Goal: Task Accomplishment & Management: Complete application form

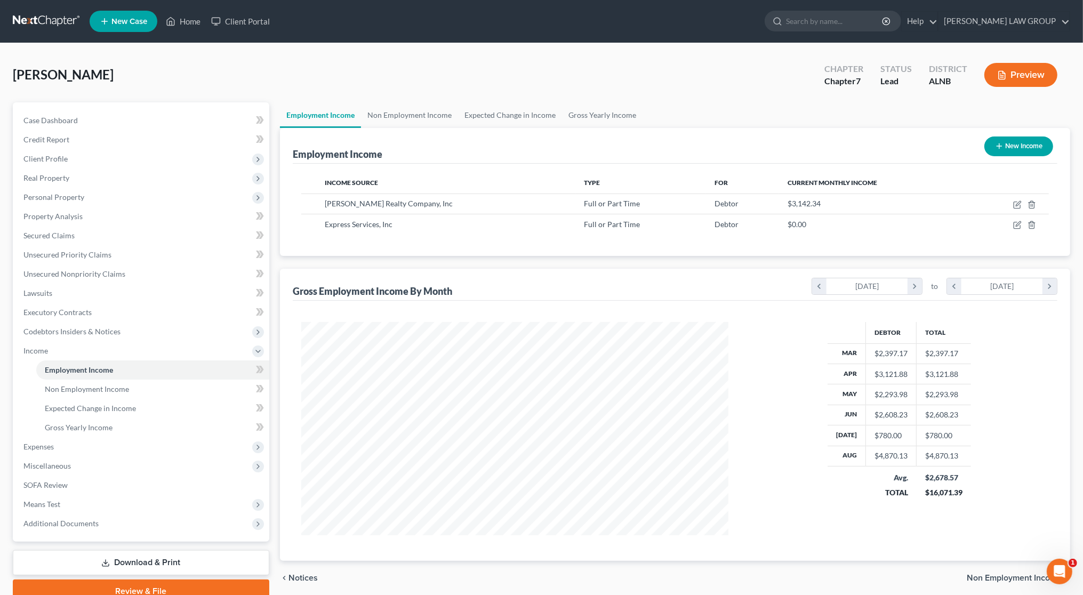
scroll to position [213, 448]
click at [190, 22] on link "Home" at bounding box center [183, 21] width 45 height 19
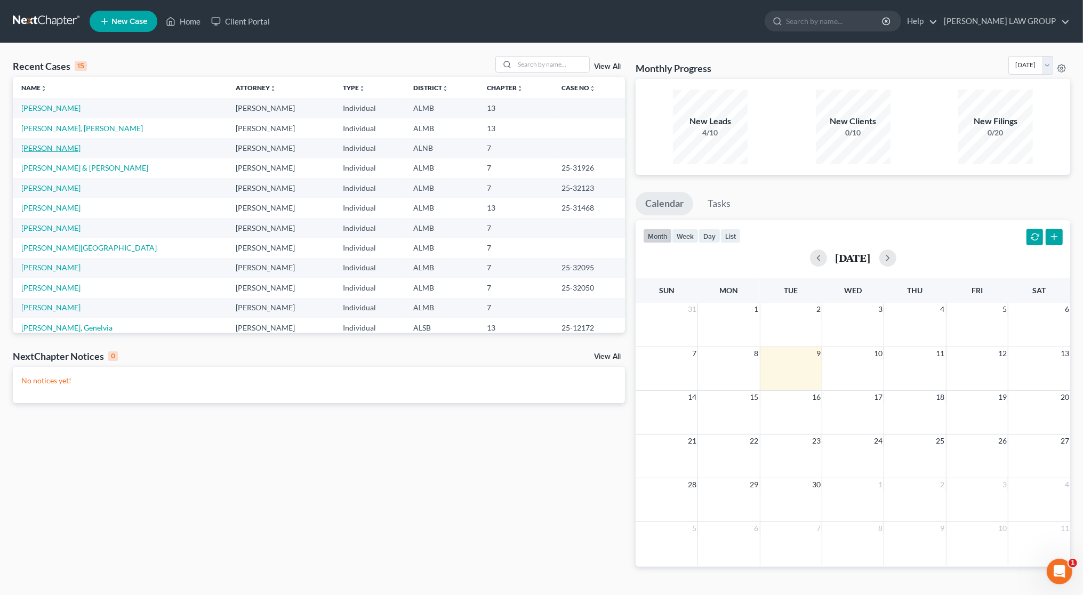
click at [62, 150] on link "[PERSON_NAME]" at bounding box center [50, 147] width 59 height 9
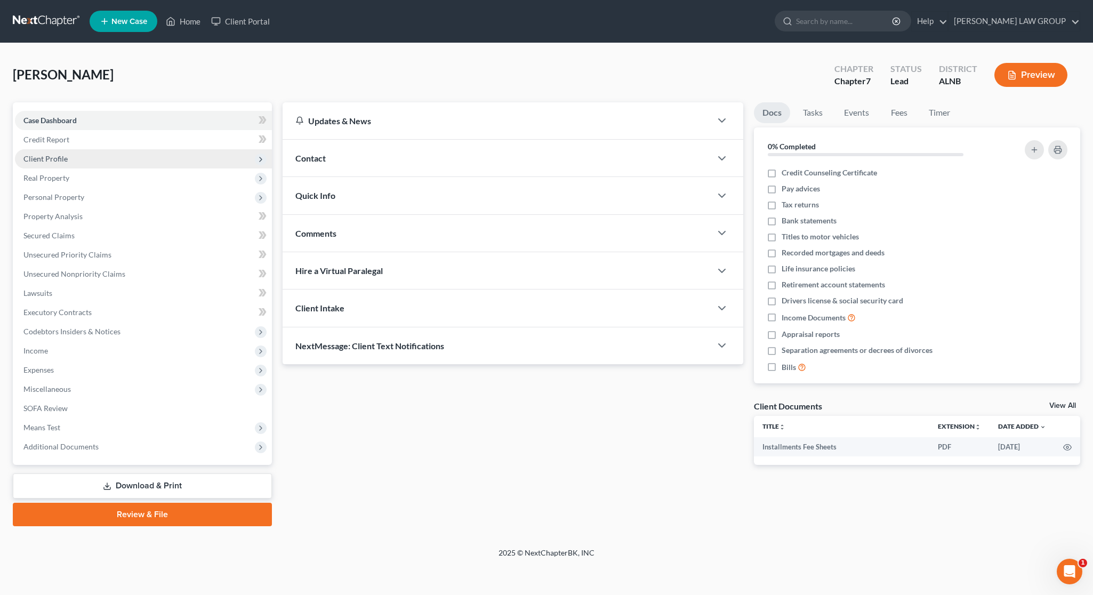
click at [72, 161] on span "Client Profile" at bounding box center [143, 158] width 257 height 19
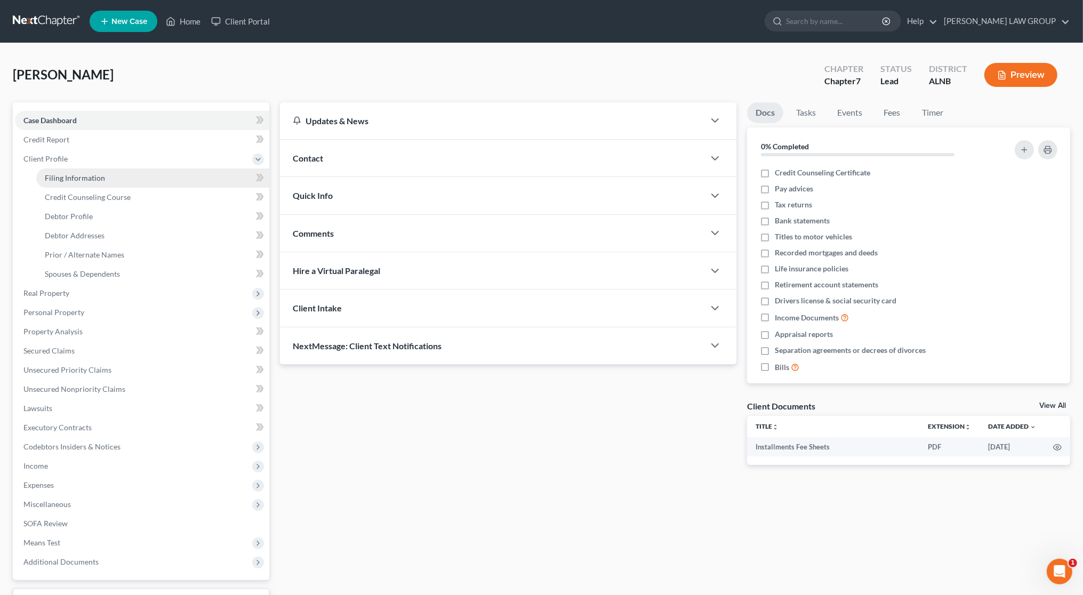
click at [78, 181] on span "Filing Information" at bounding box center [75, 177] width 60 height 9
select select "1"
select select "0"
select select "1"
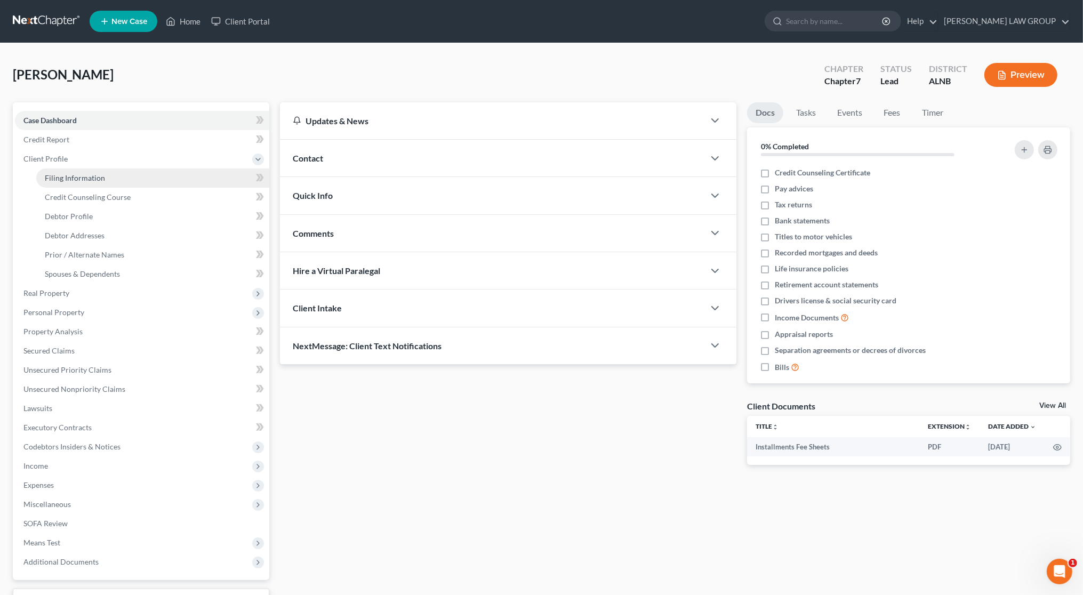
select select "0"
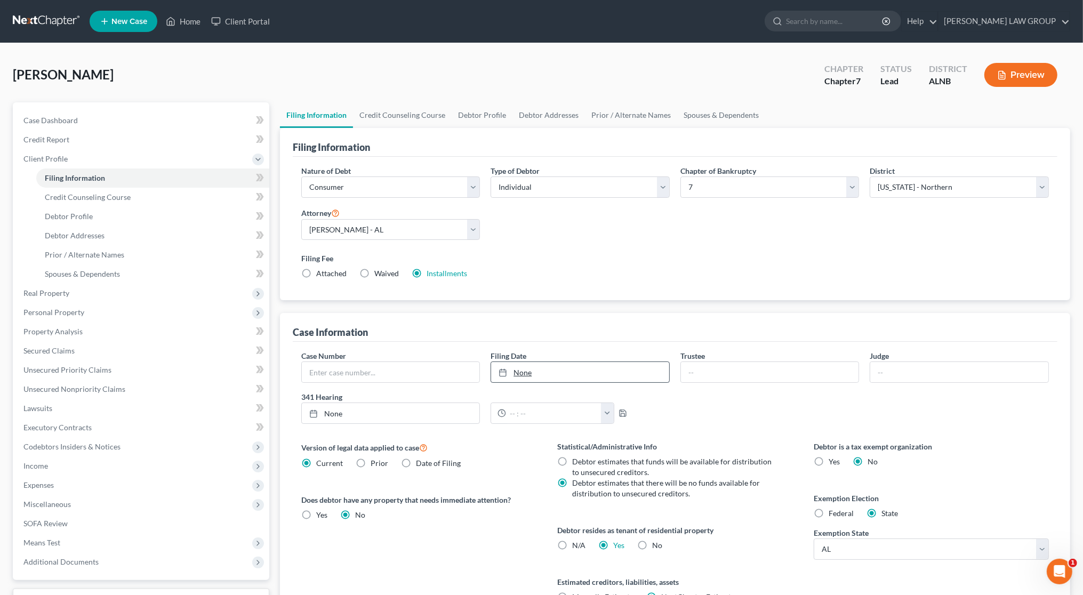
type input "[DATE]"
click at [546, 370] on link "None" at bounding box center [580, 372] width 178 height 20
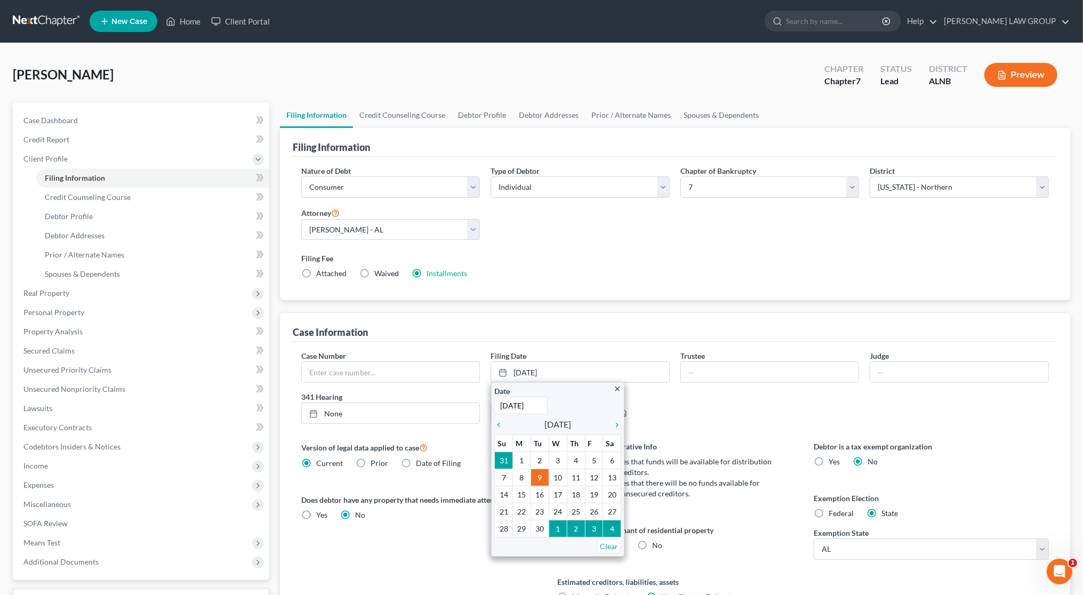
click at [539, 341] on div "Case Information" at bounding box center [675, 327] width 765 height 29
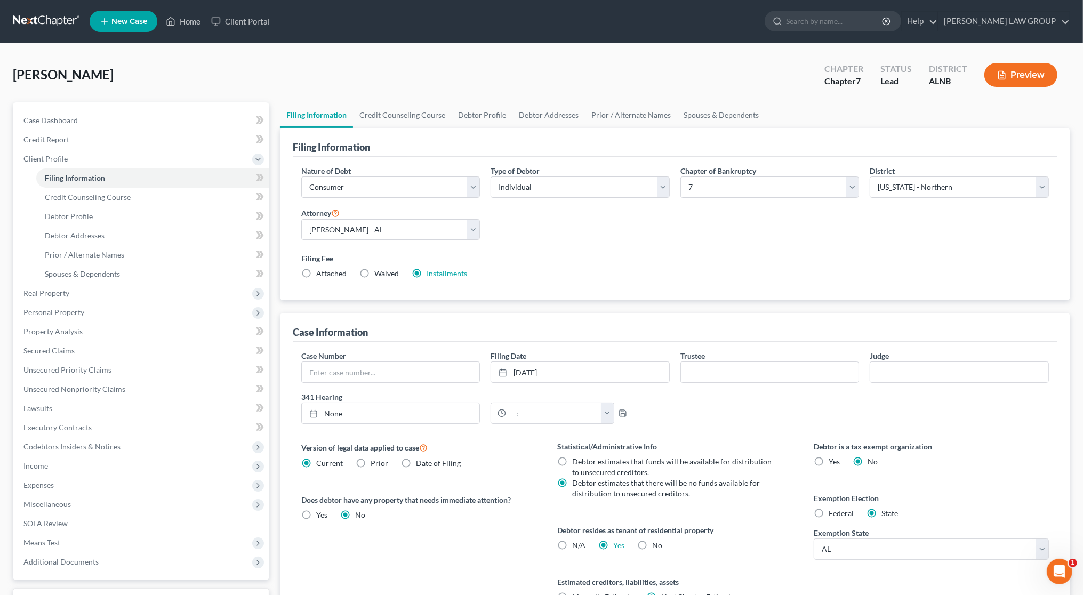
click at [384, 384] on div "Case Number Filing Date [DATE] close Date [DATE] Time 12:00 AM chevron_left [DA…" at bounding box center [675, 391] width 758 height 82
click at [383, 377] on input "text" at bounding box center [391, 372] width 178 height 20
click at [401, 374] on input "text" at bounding box center [391, 372] width 178 height 20
type input "[PHONE_NUMBER]"
click at [478, 316] on div "Case Information" at bounding box center [675, 327] width 765 height 29
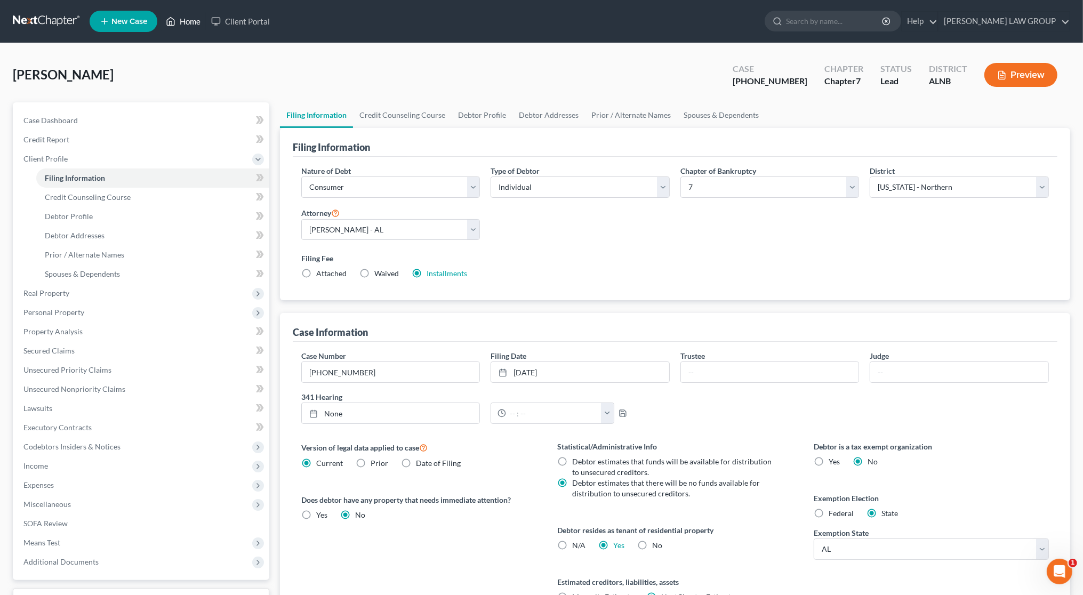
click at [184, 15] on link "Home" at bounding box center [183, 21] width 45 height 19
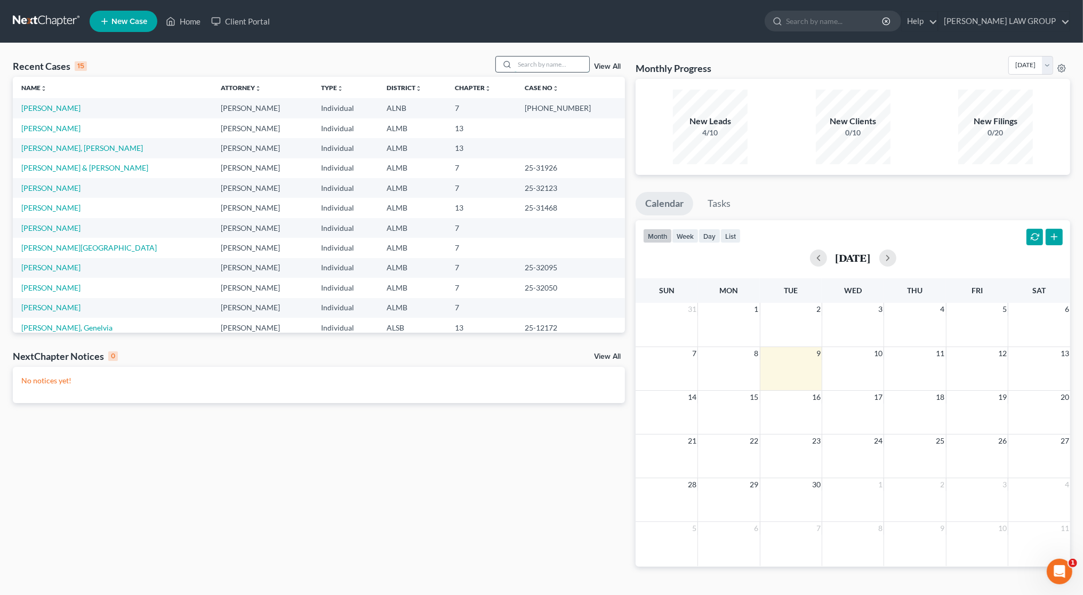
click at [539, 62] on input "search" at bounding box center [552, 64] width 75 height 15
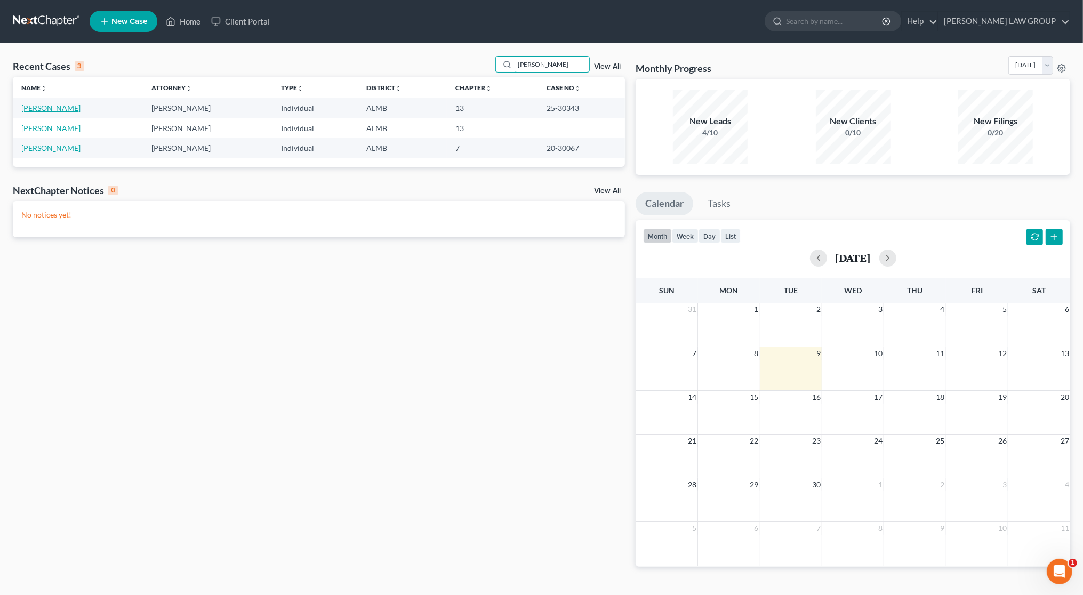
type input "[PERSON_NAME]"
click at [38, 106] on link "[PERSON_NAME]" at bounding box center [50, 107] width 59 height 9
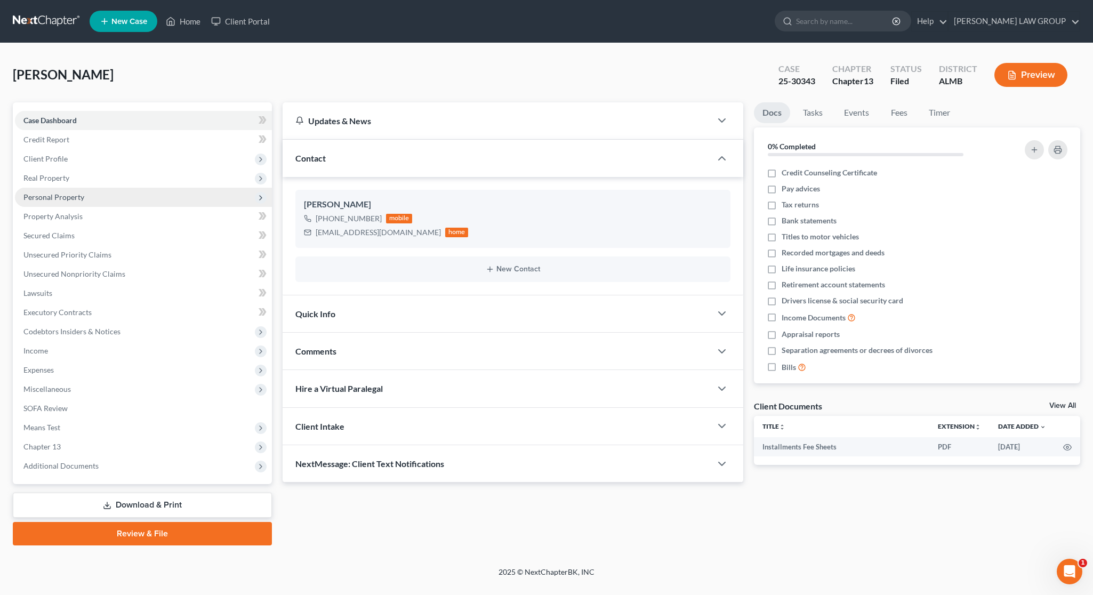
click at [65, 203] on span "Personal Property" at bounding box center [143, 197] width 257 height 19
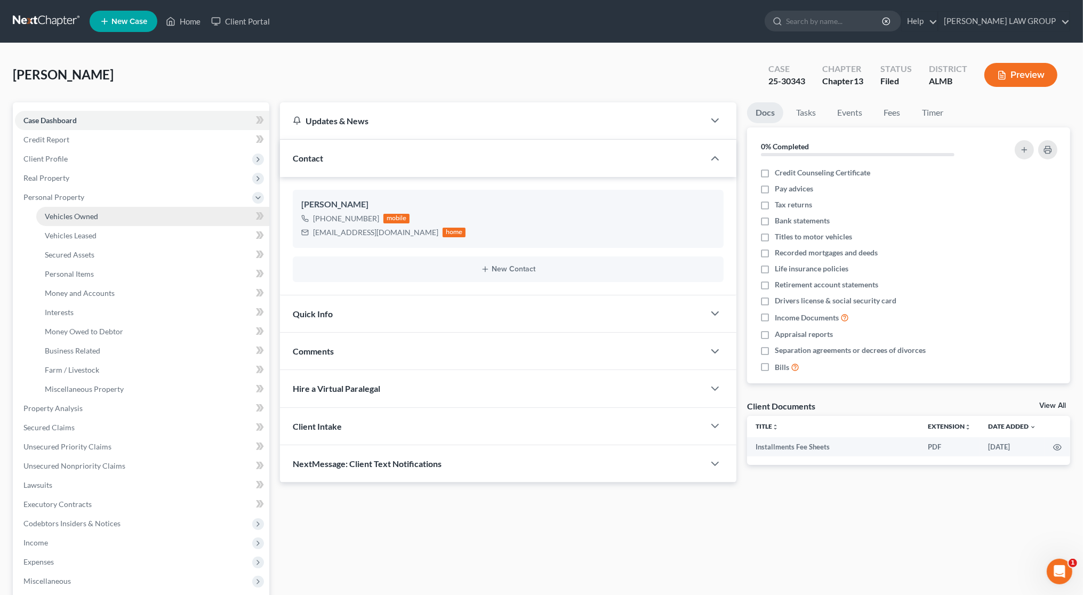
click at [62, 217] on span "Vehicles Owned" at bounding box center [71, 216] width 53 height 9
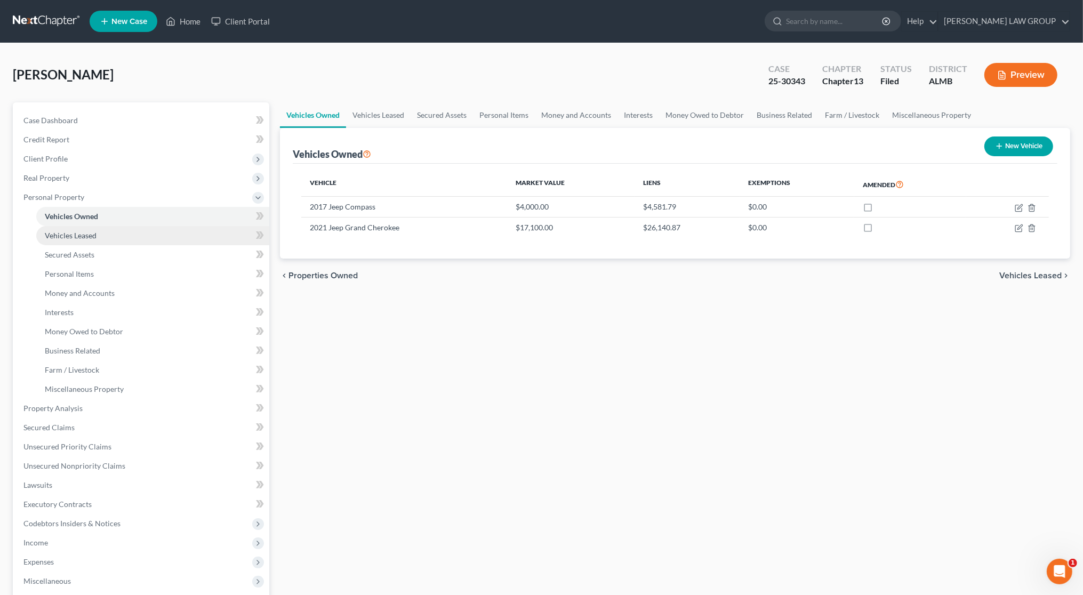
click at [94, 238] on span "Vehicles Leased" at bounding box center [71, 235] width 52 height 9
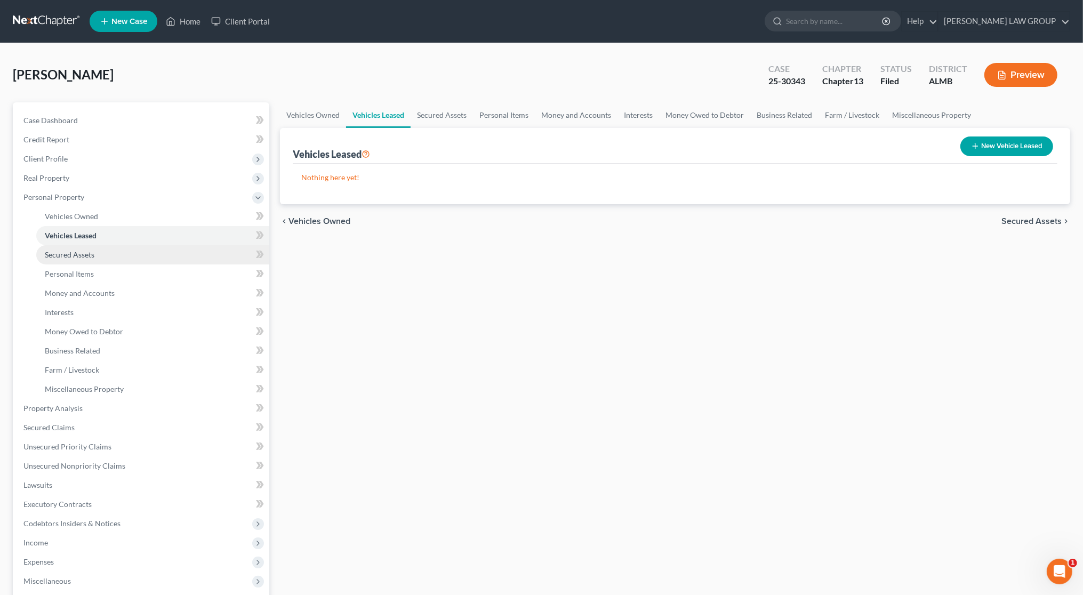
click at [83, 253] on span "Secured Assets" at bounding box center [70, 254] width 50 height 9
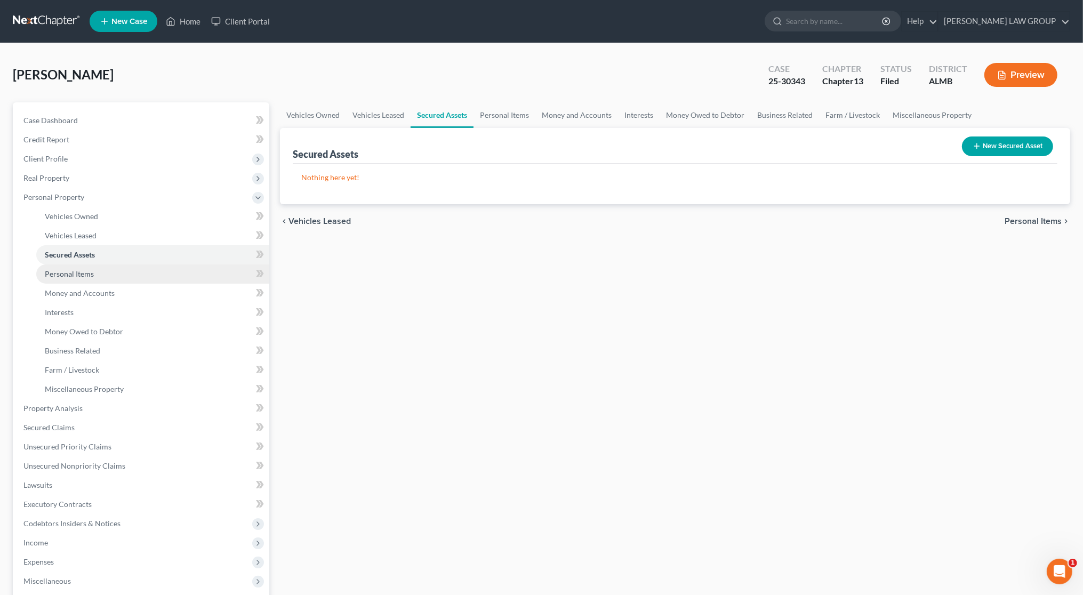
click at [82, 267] on link "Personal Items" at bounding box center [152, 274] width 233 height 19
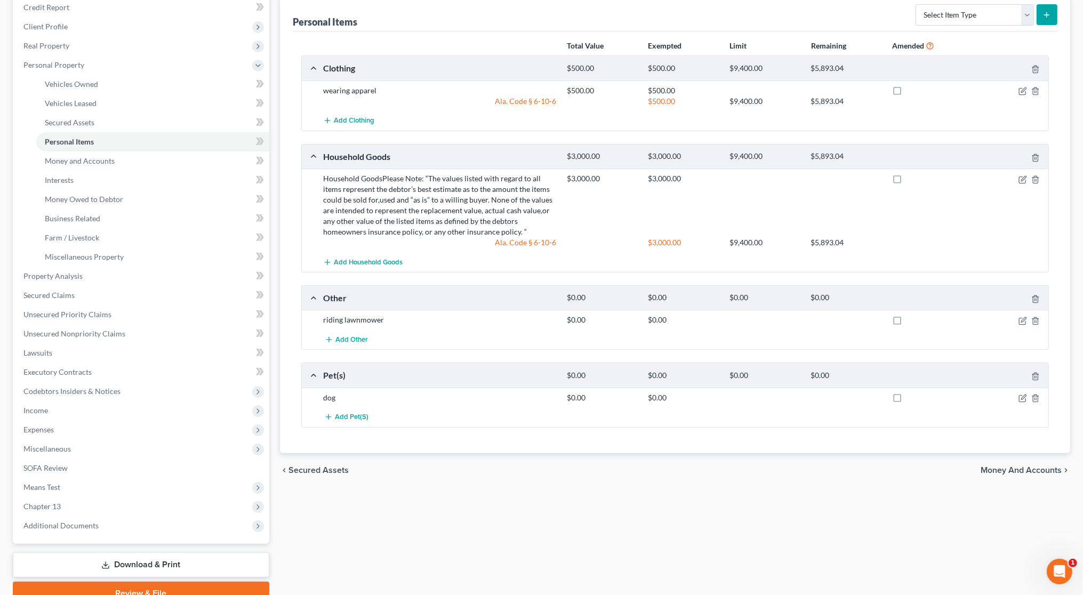
scroll to position [133, 0]
click at [1020, 178] on icon "button" at bounding box center [1023, 178] width 9 height 9
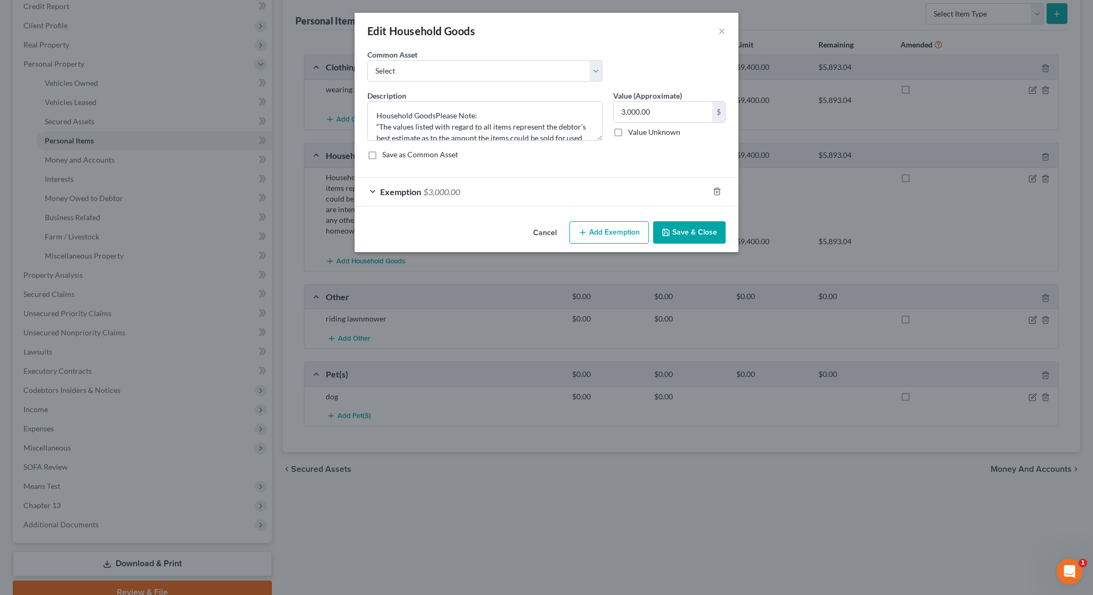
click at [678, 235] on button "Save & Close" at bounding box center [689, 232] width 73 height 22
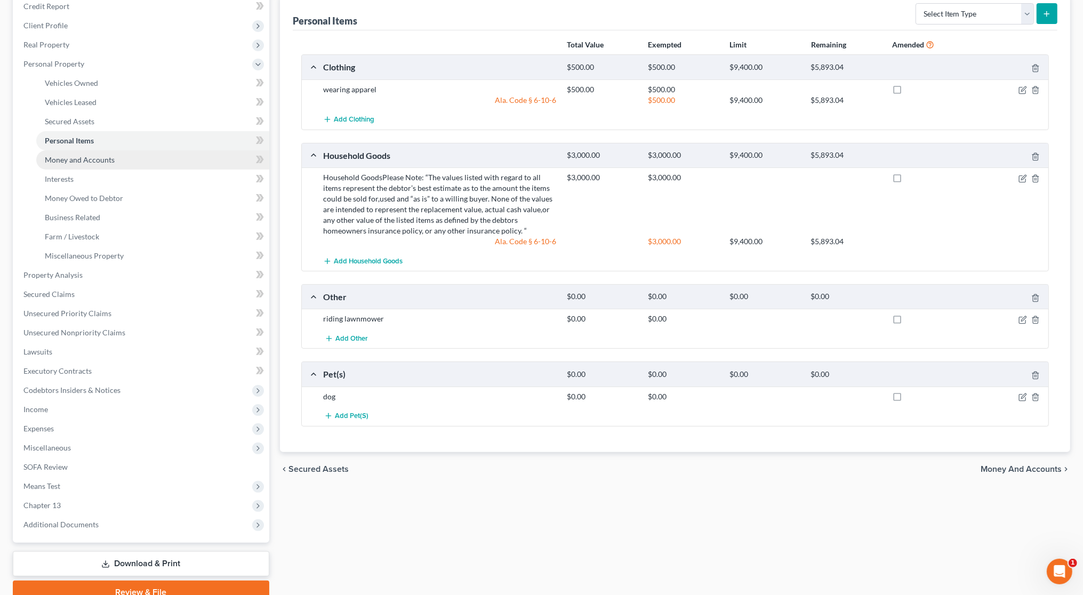
click at [79, 162] on span "Money and Accounts" at bounding box center [80, 159] width 70 height 9
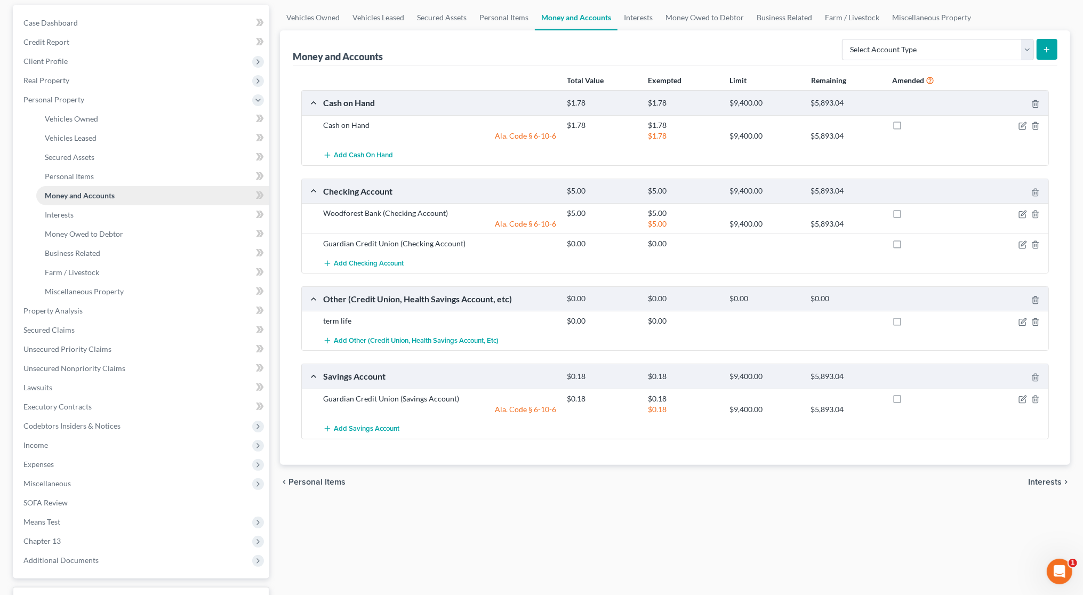
scroll to position [133, 0]
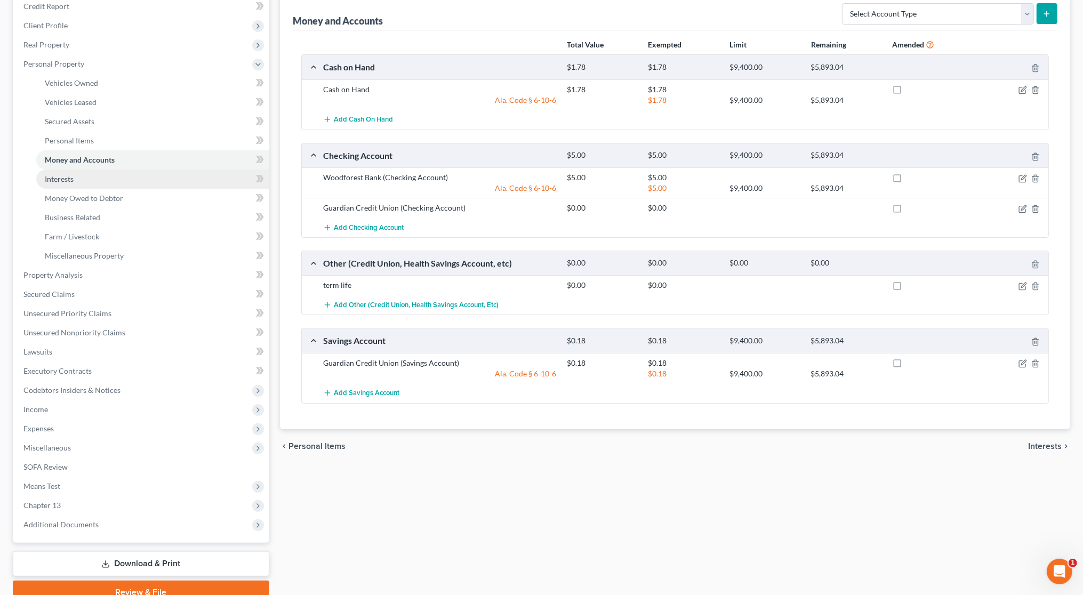
click at [81, 178] on link "Interests" at bounding box center [152, 179] width 233 height 19
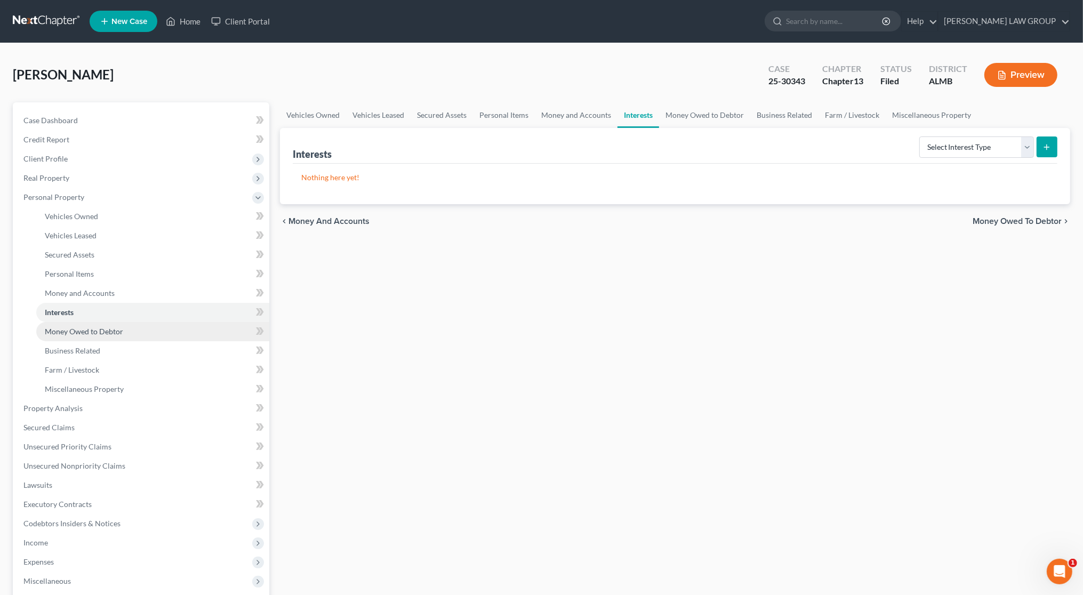
click at [99, 327] on span "Money Owed to Debtor" at bounding box center [84, 331] width 78 height 9
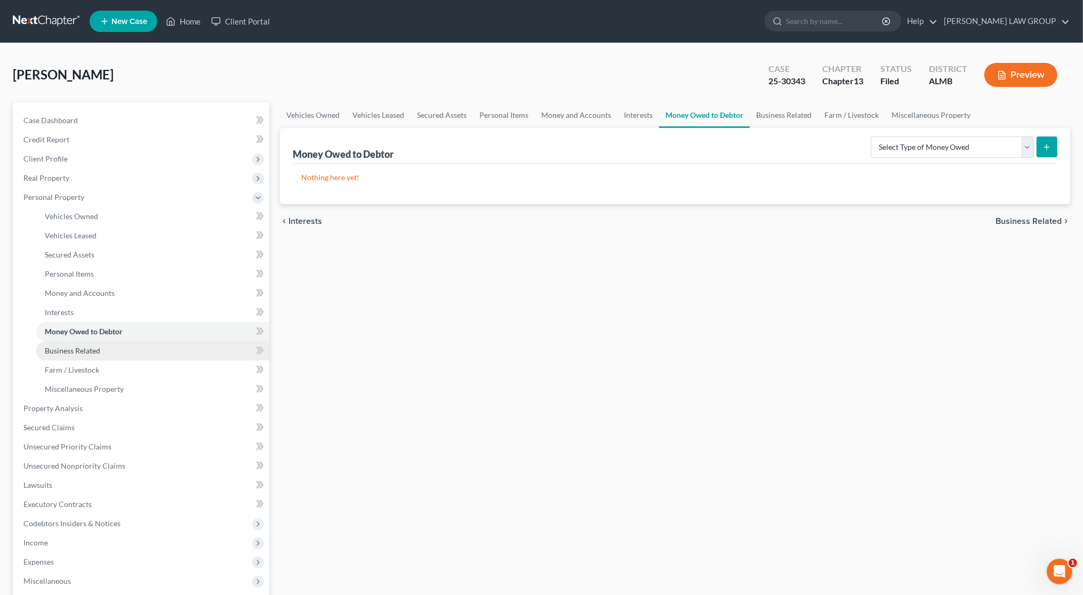
click at [86, 349] on span "Business Related" at bounding box center [72, 350] width 55 height 9
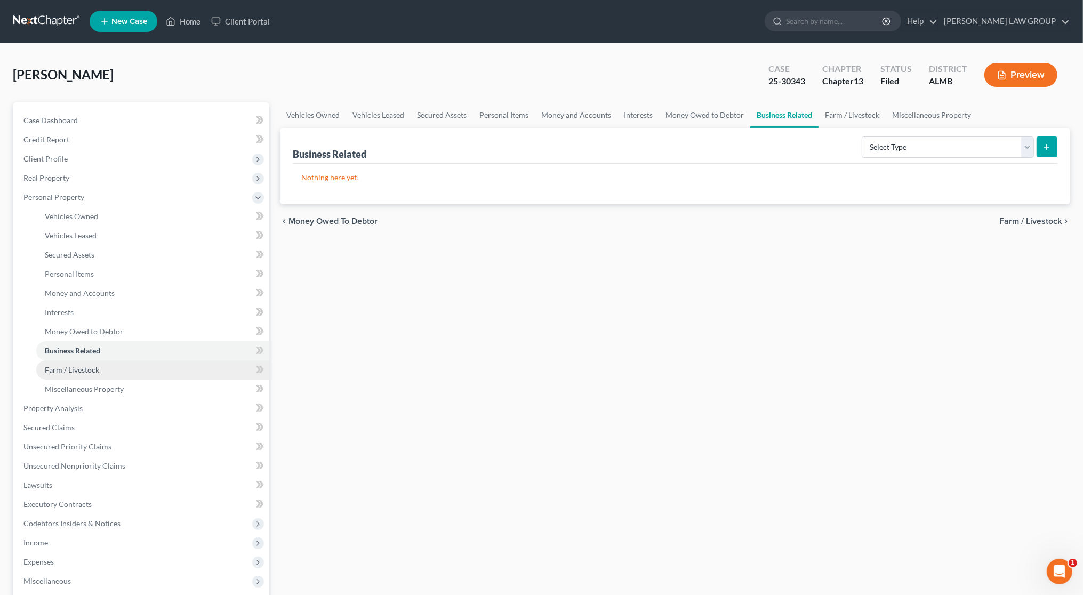
click at [81, 372] on span "Farm / Livestock" at bounding box center [72, 369] width 54 height 9
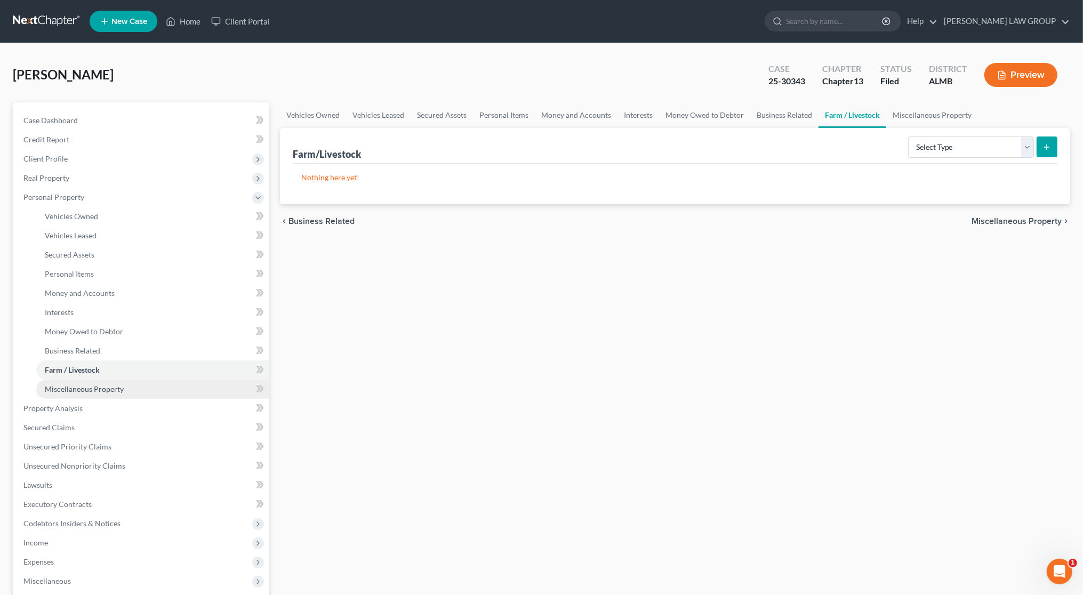
click at [80, 388] on span "Miscellaneous Property" at bounding box center [84, 389] width 79 height 9
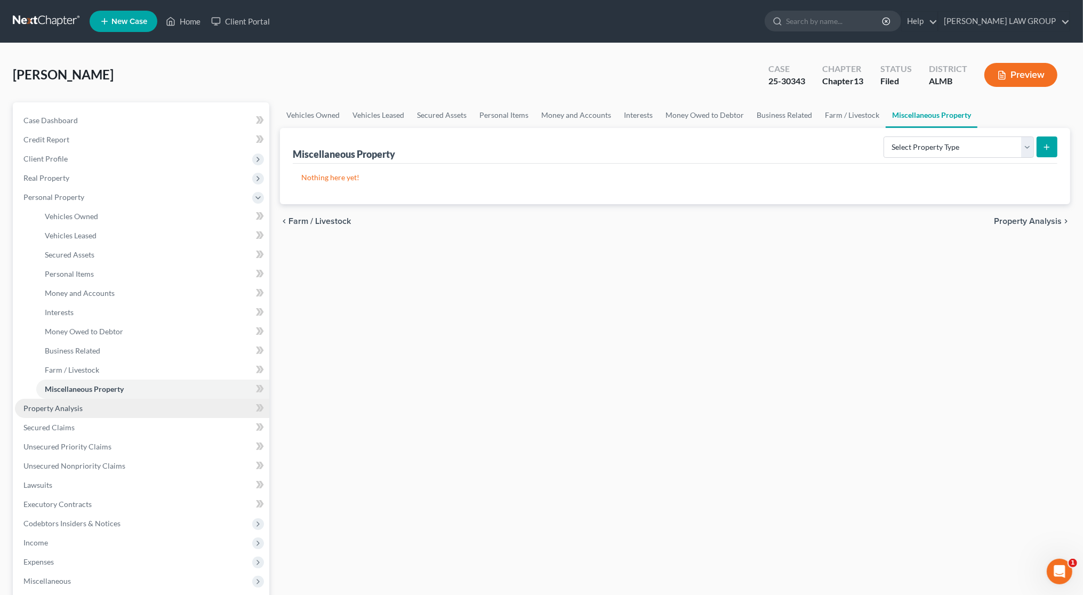
click at [80, 408] on span "Property Analysis" at bounding box center [52, 408] width 59 height 9
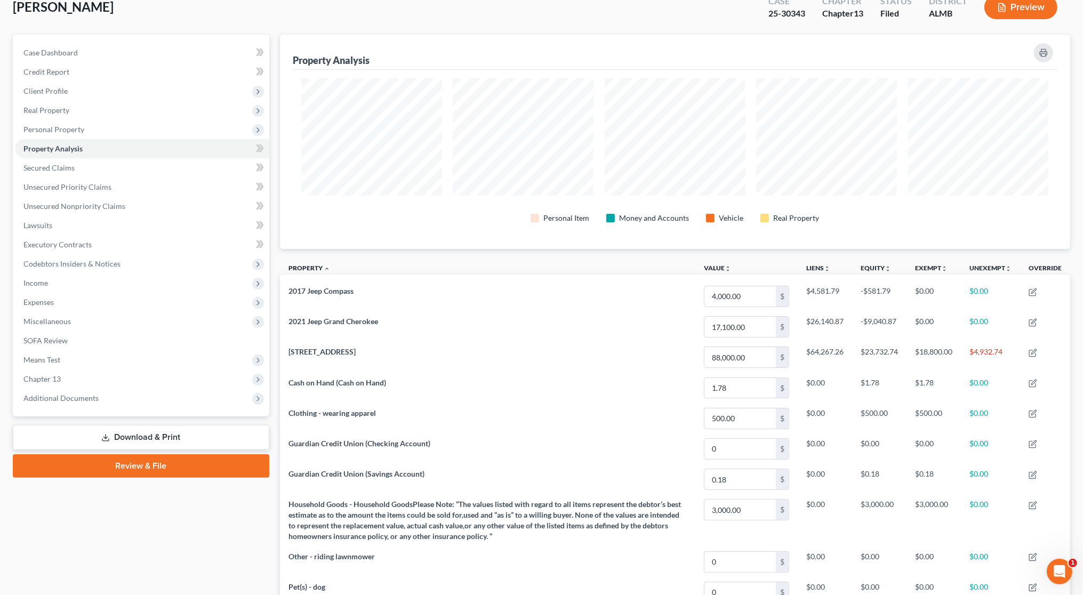
scroll to position [48, 0]
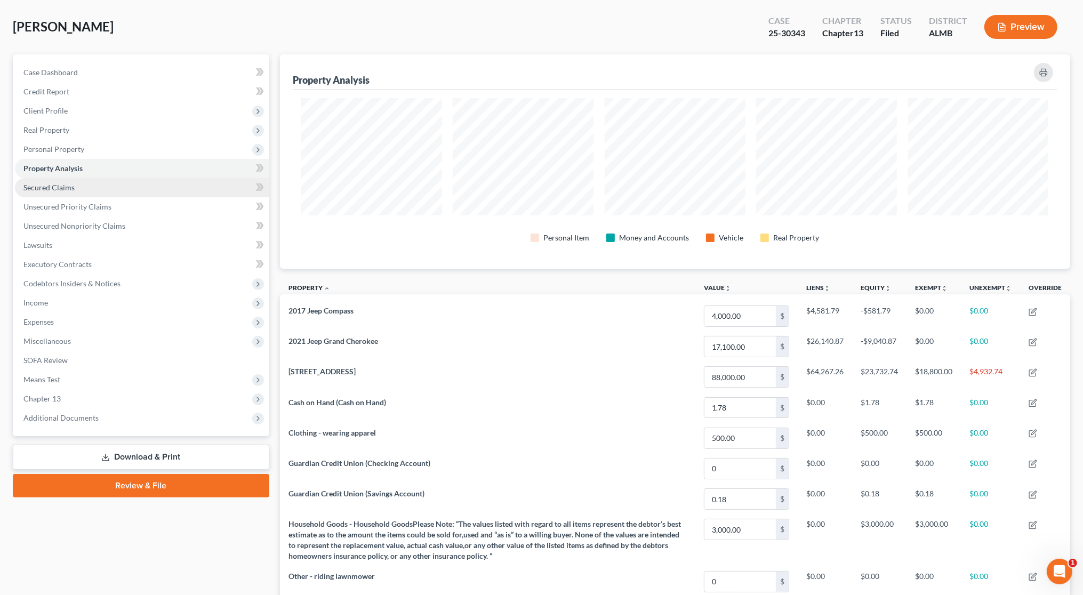
click at [81, 183] on link "Secured Claims" at bounding box center [142, 187] width 254 height 19
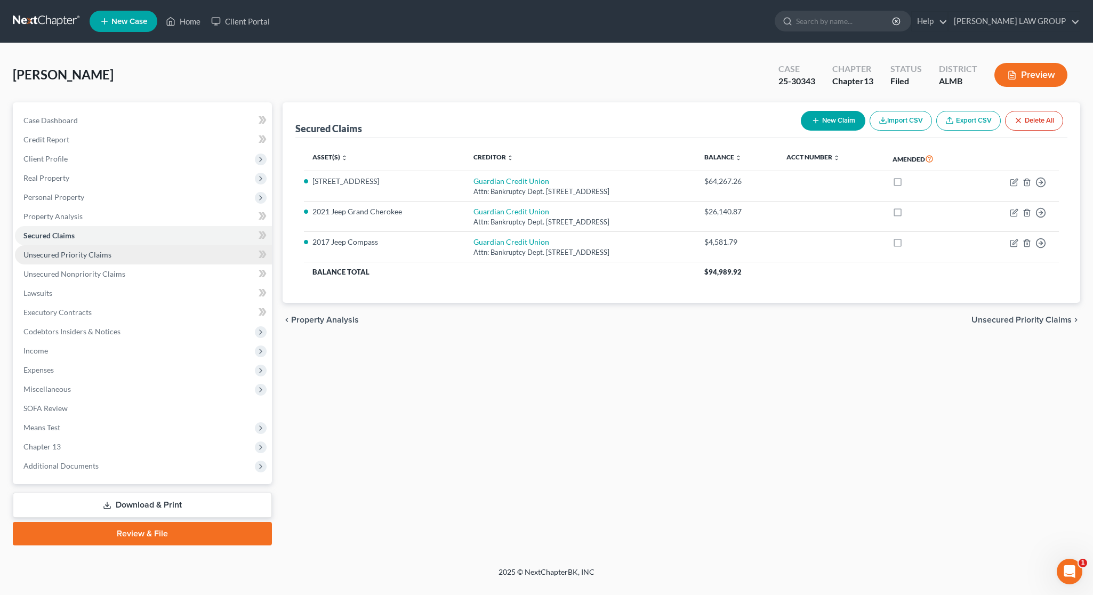
click at [84, 257] on span "Unsecured Priority Claims" at bounding box center [67, 254] width 88 height 9
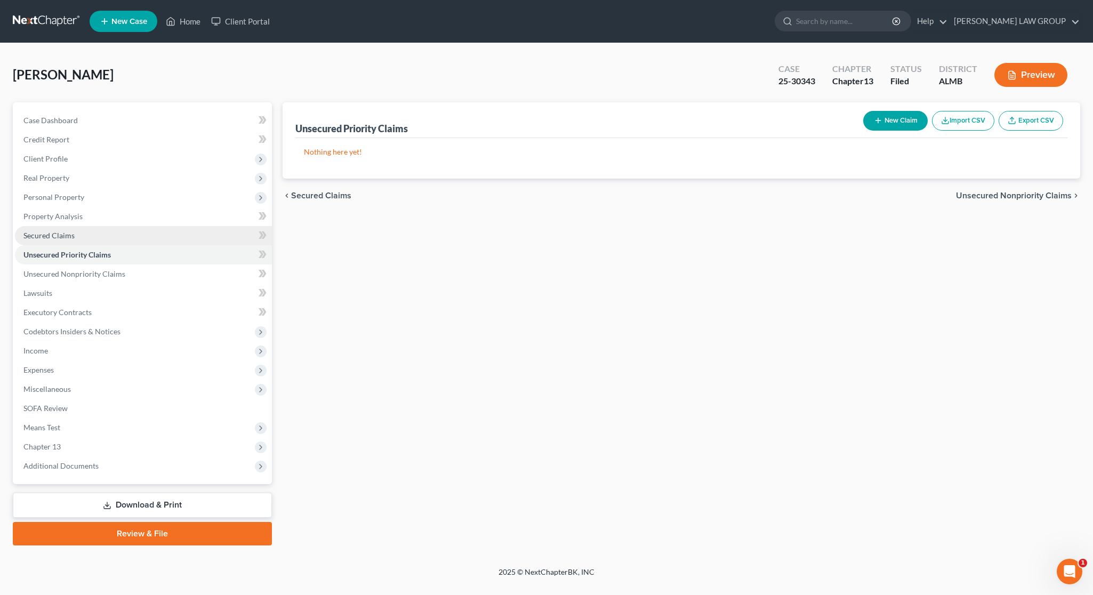
click at [61, 236] on span "Secured Claims" at bounding box center [48, 235] width 51 height 9
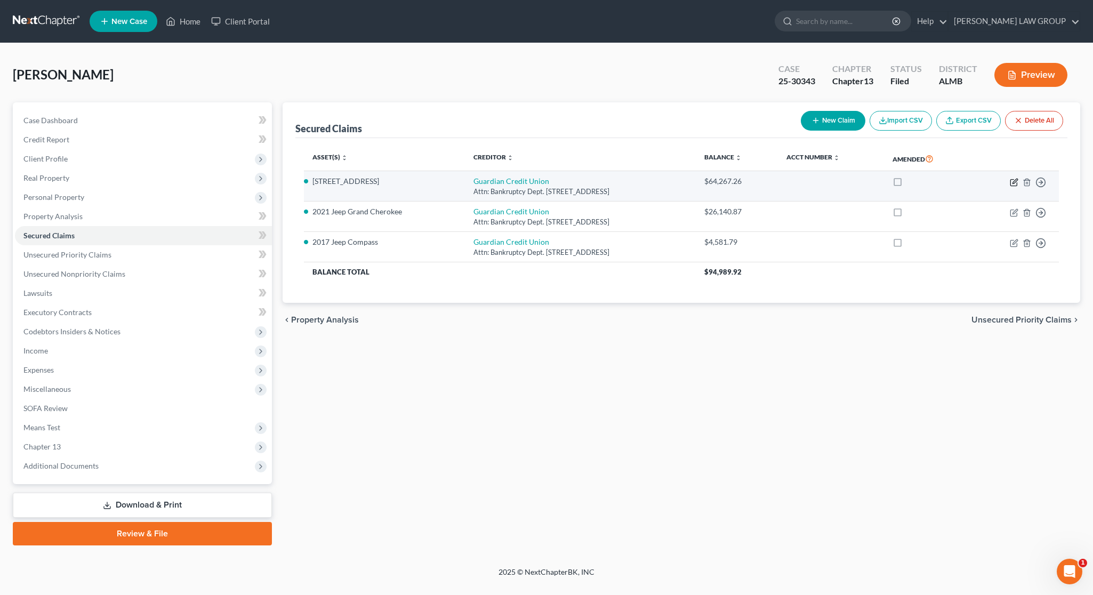
click at [1012, 179] on icon "button" at bounding box center [1014, 182] width 9 height 9
select select "0"
select select "2"
select select "0"
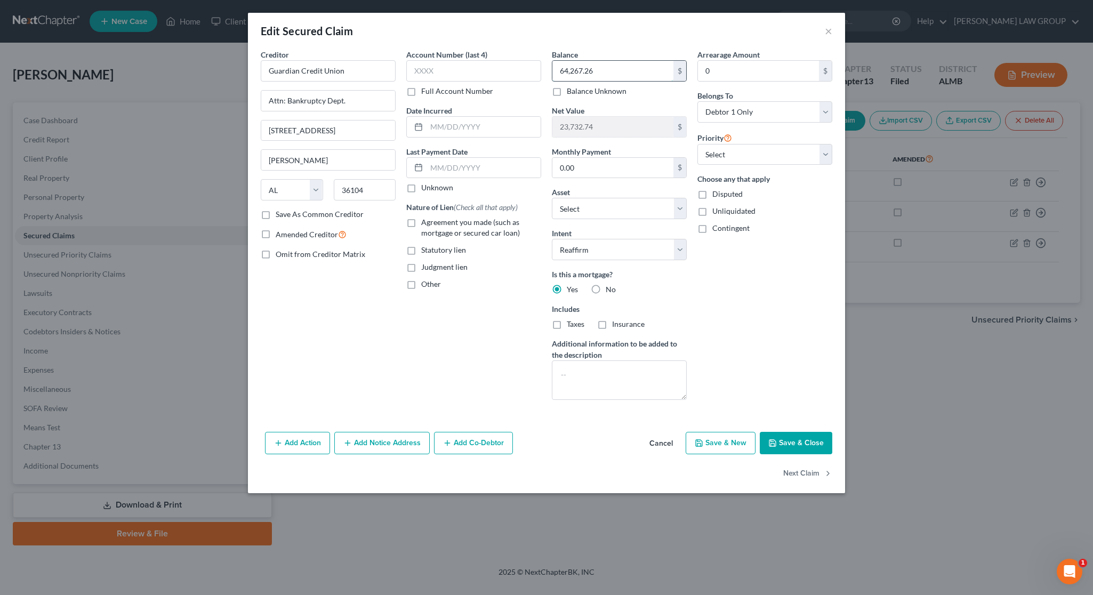
click at [619, 73] on input "64,267.26" at bounding box center [612, 71] width 121 height 20
type input "65,651.02"
click at [435, 350] on div "Account Number (last 4) Full Account Number Date Incurred Last Payment Date Unk…" at bounding box center [474, 228] width 146 height 359
click at [796, 443] on button "Save & Close" at bounding box center [796, 443] width 73 height 22
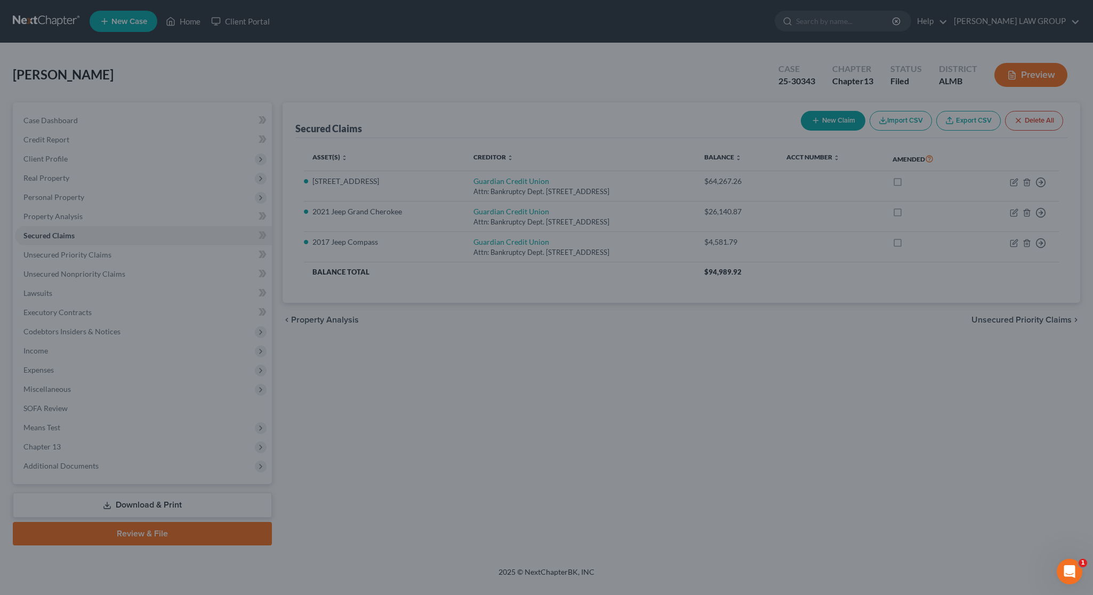
type input "22,348.98"
select select "13"
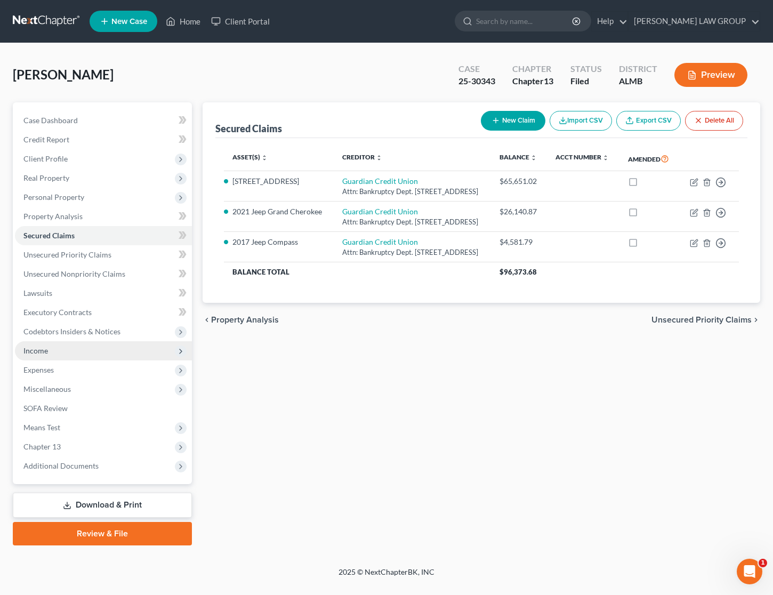
click at [60, 354] on span "Income" at bounding box center [103, 350] width 177 height 19
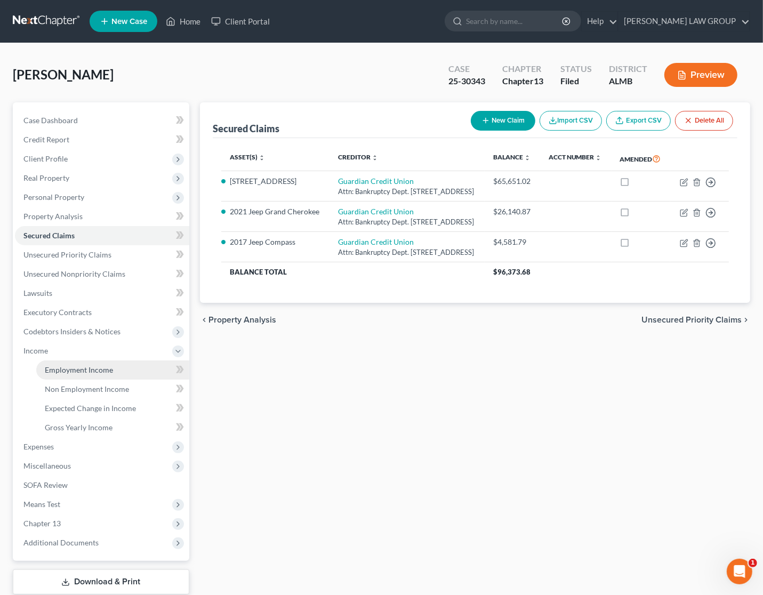
click at [66, 368] on span "Employment Income" at bounding box center [79, 369] width 68 height 9
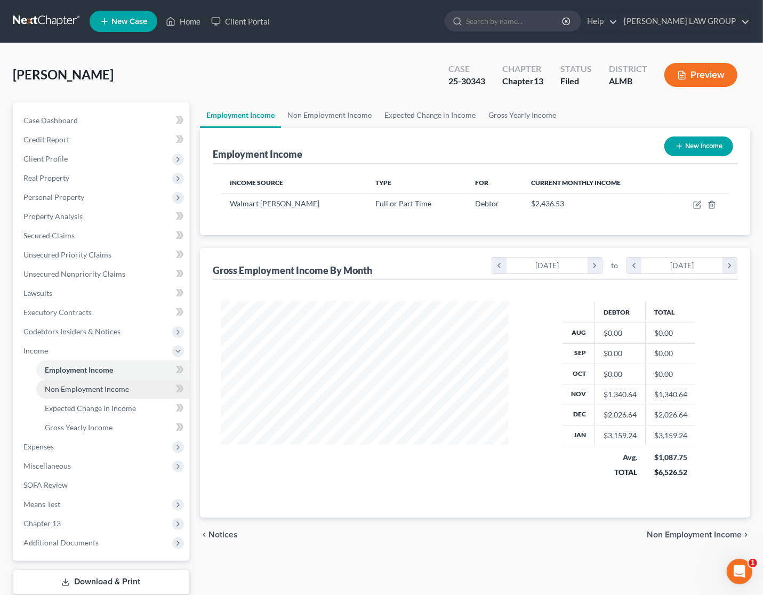
scroll to position [192, 308]
click at [68, 385] on span "Non Employment Income" at bounding box center [87, 389] width 84 height 9
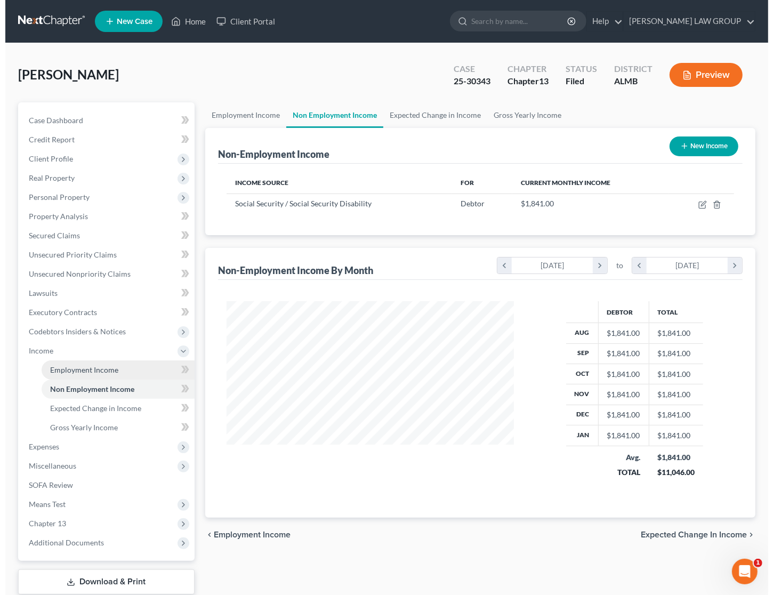
scroll to position [192, 308]
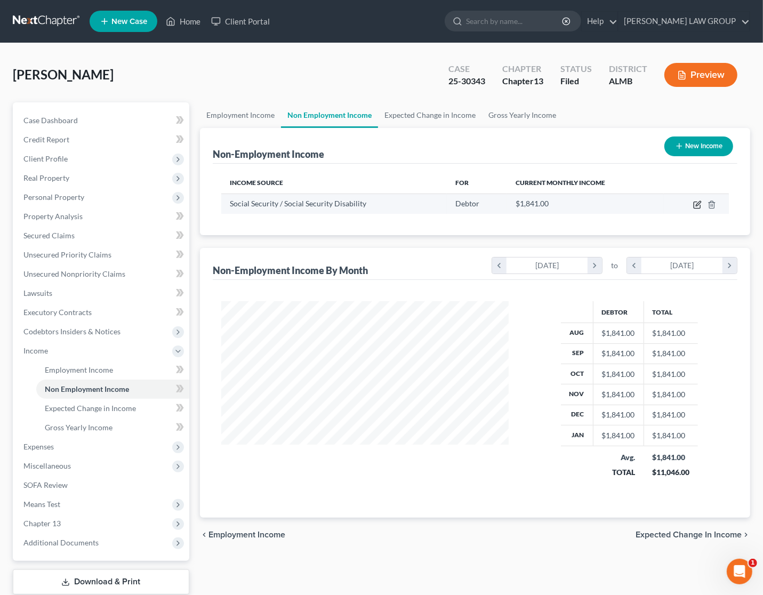
click at [695, 201] on icon "button" at bounding box center [697, 205] width 9 height 9
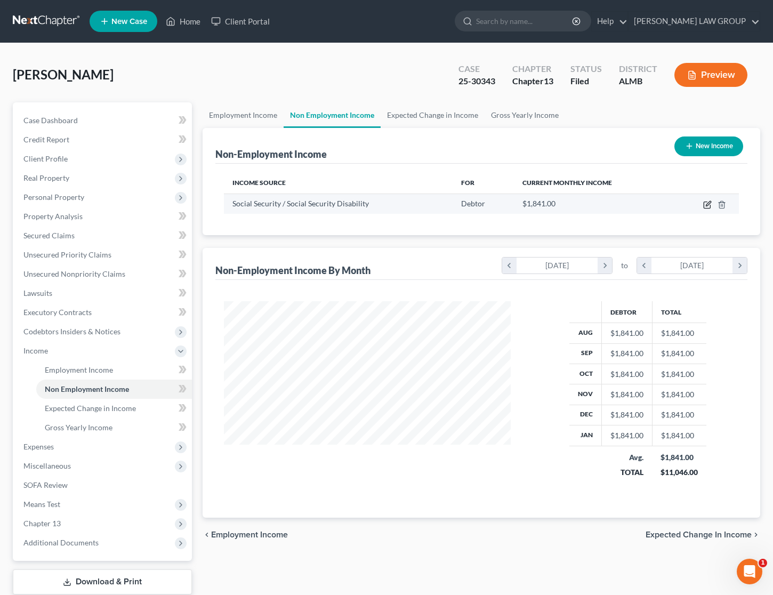
select select "4"
select select "0"
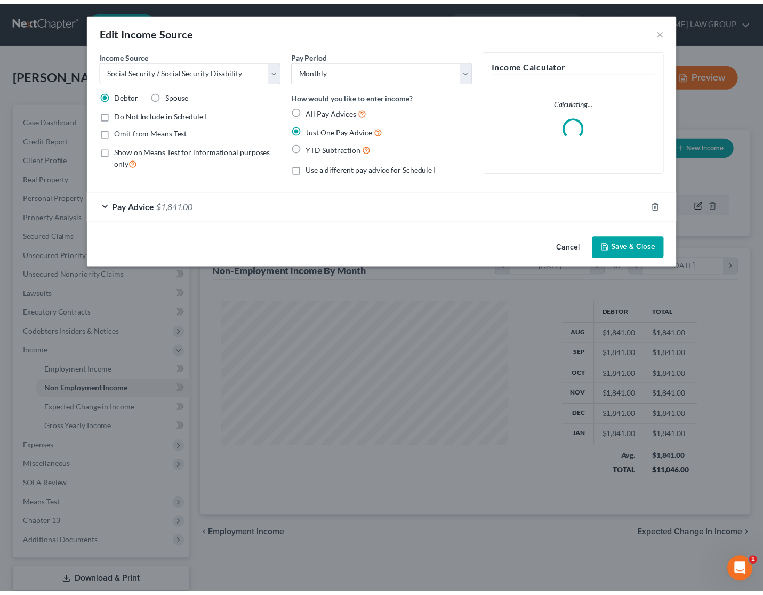
scroll to position [192, 313]
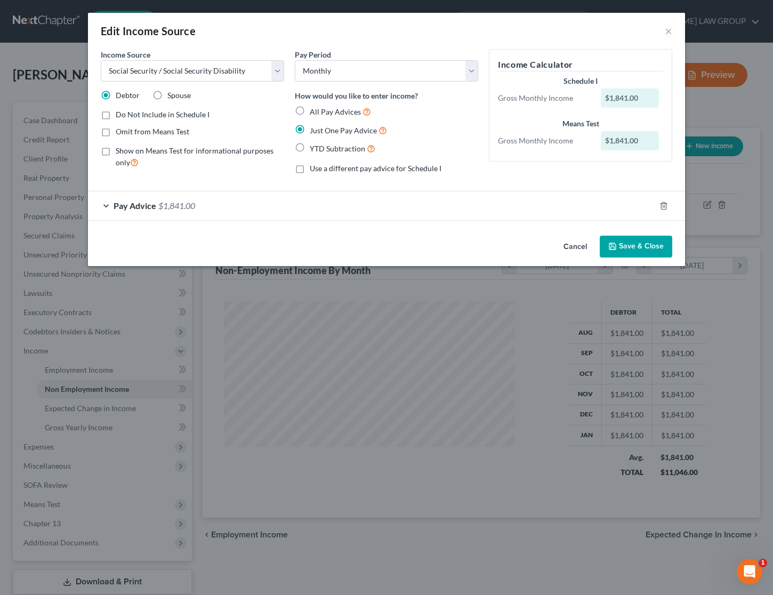
click at [251, 203] on div "Pay Advice $1,841.00" at bounding box center [371, 205] width 567 height 28
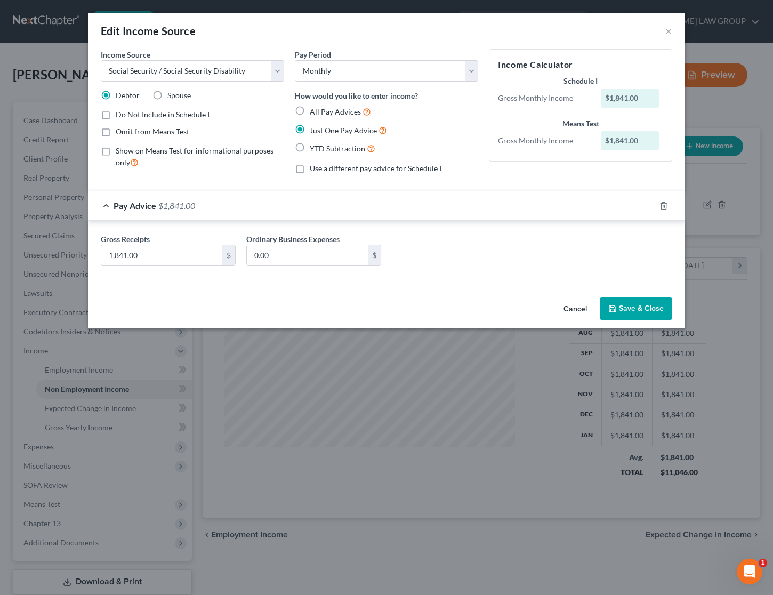
click at [310, 110] on label "All Pay Advices" at bounding box center [340, 112] width 61 height 12
click at [314, 110] on input "All Pay Advices" at bounding box center [317, 109] width 7 height 7
radio input "true"
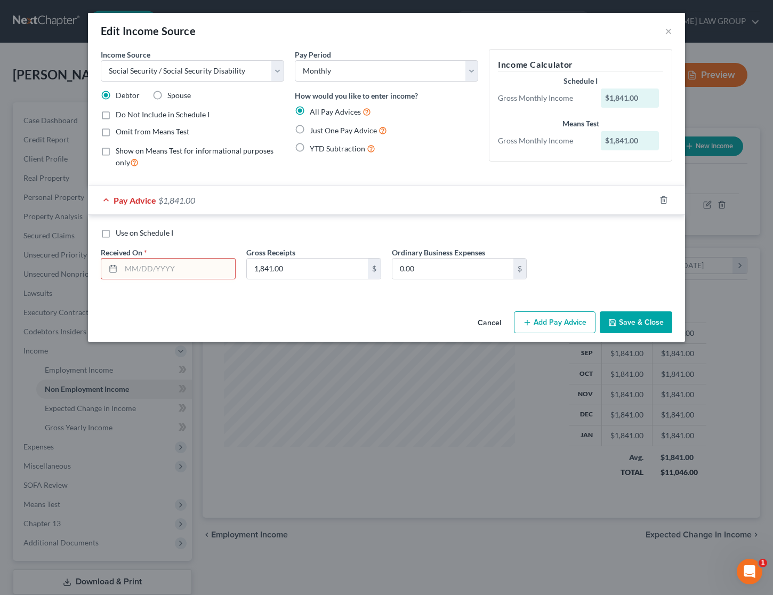
click at [204, 267] on input "text" at bounding box center [178, 269] width 114 height 20
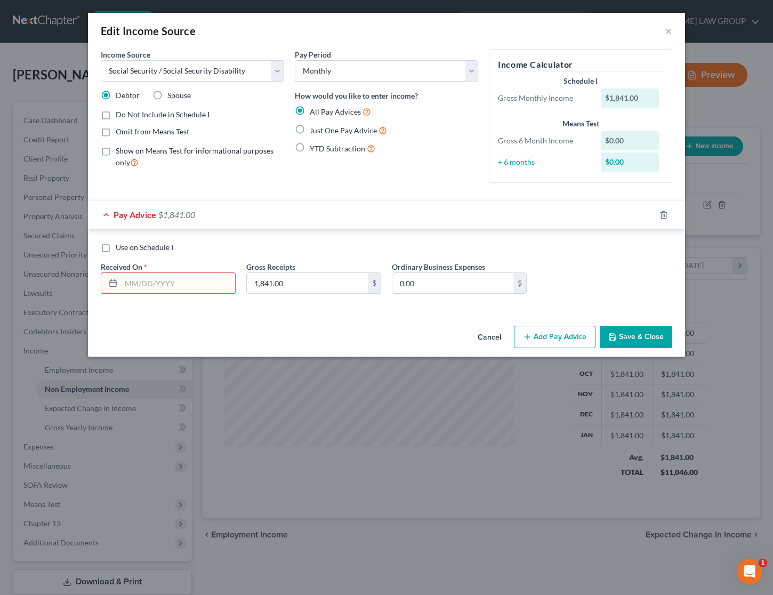
type input "[DATE]"
click at [116, 116] on label "Do Not Include in Schedule I" at bounding box center [163, 114] width 94 height 11
click at [120, 116] on input "Do Not Include in Schedule I" at bounding box center [123, 112] width 7 height 7
checkbox input "true"
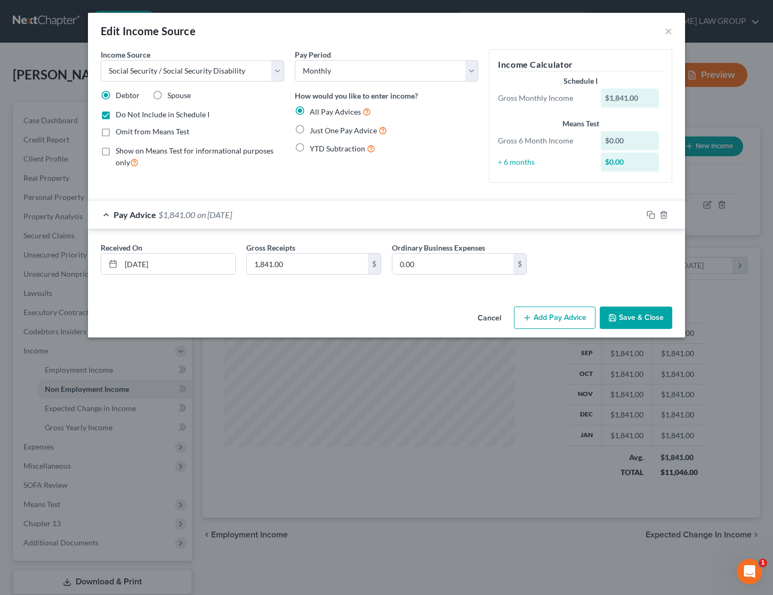
click at [276, 215] on div "Pay Advice $1,841.00 on [DATE]" at bounding box center [365, 215] width 555 height 28
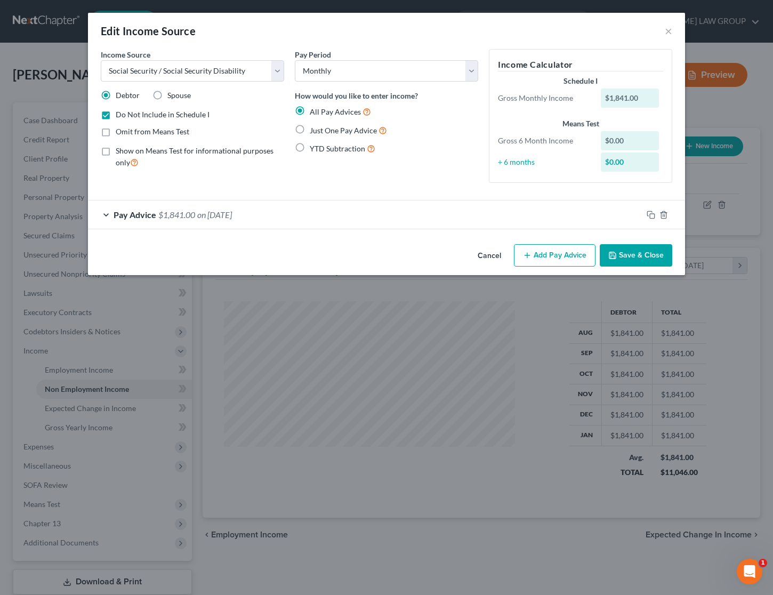
click at [276, 215] on div "Pay Advice $1,841.00 on [DATE]" at bounding box center [365, 215] width 555 height 28
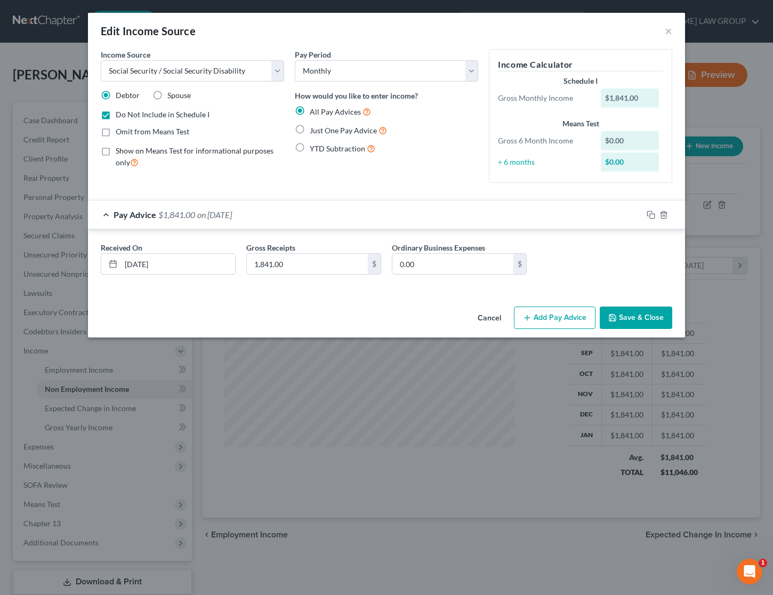
click at [310, 128] on label "Just One Pay Advice" at bounding box center [348, 130] width 77 height 12
click at [314, 128] on input "Just One Pay Advice" at bounding box center [317, 127] width 7 height 7
radio input "true"
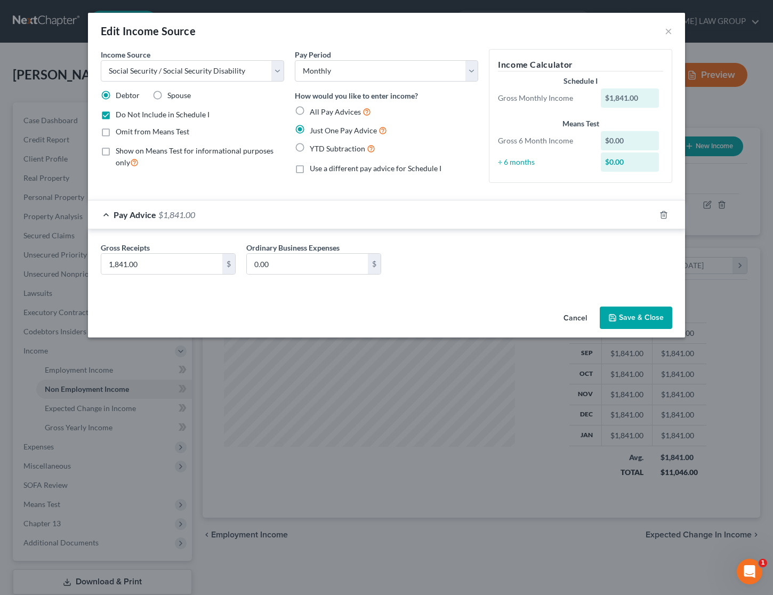
click at [649, 319] on button "Save & Close" at bounding box center [636, 318] width 73 height 22
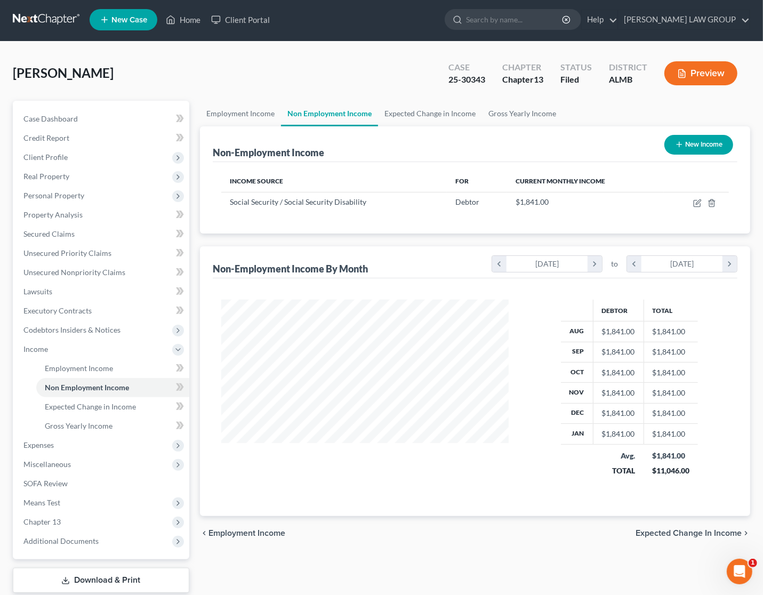
scroll to position [67, 0]
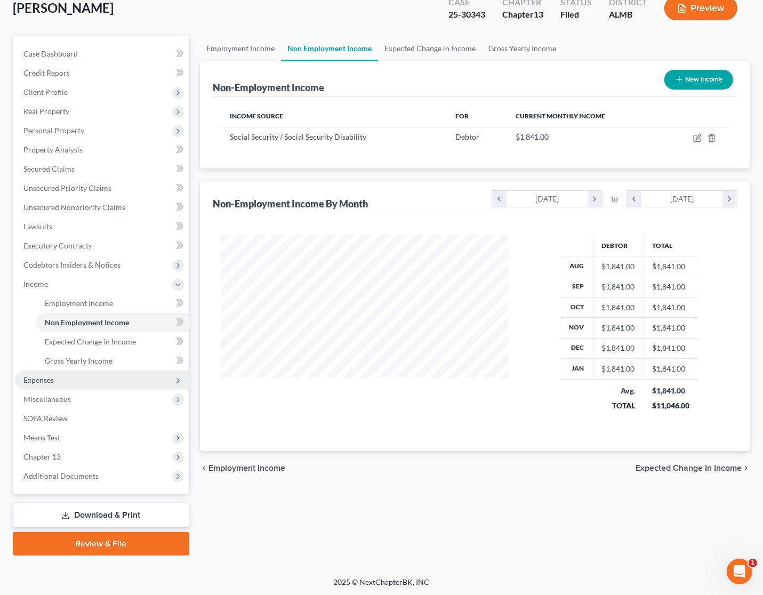
click at [95, 375] on span "Expenses" at bounding box center [102, 380] width 174 height 19
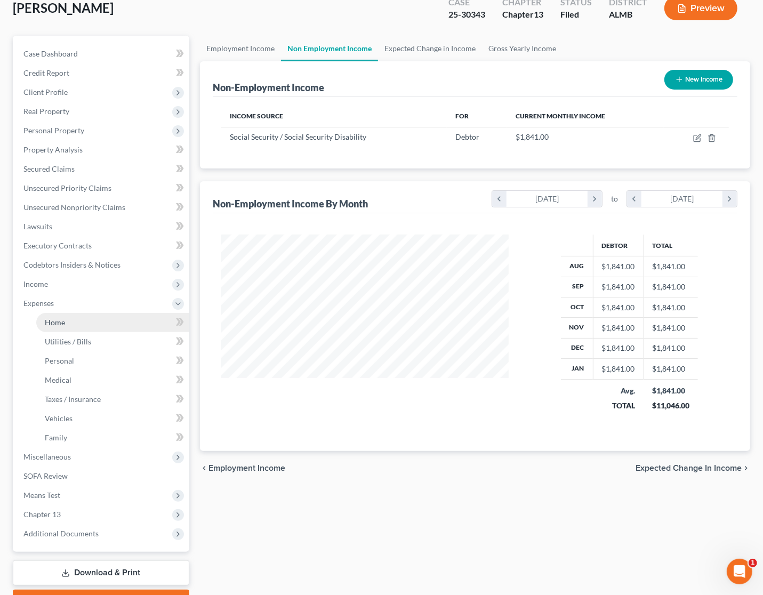
click at [82, 326] on link "Home" at bounding box center [112, 322] width 153 height 19
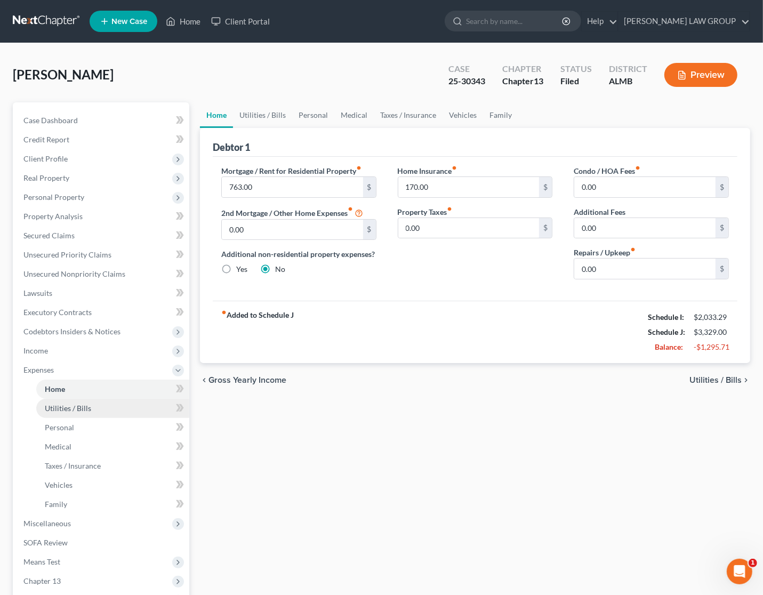
click at [92, 404] on link "Utilities / Bills" at bounding box center [112, 408] width 153 height 19
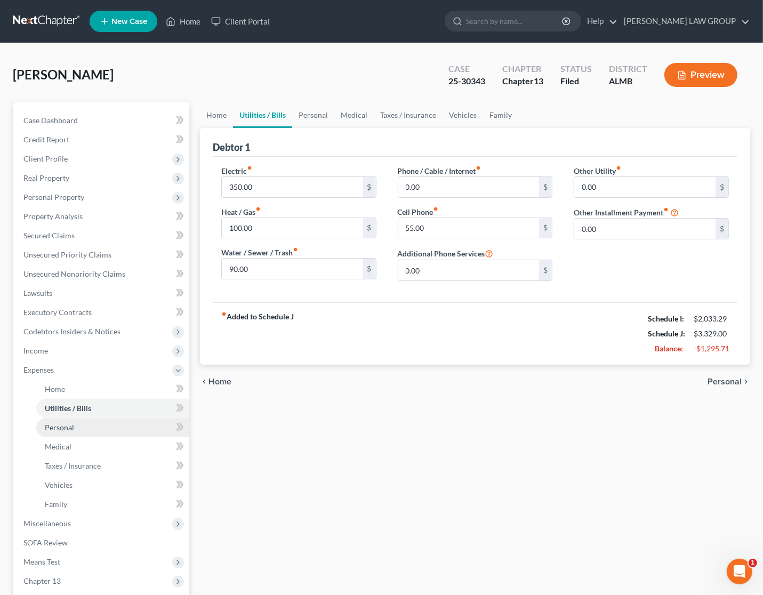
click at [89, 419] on link "Personal" at bounding box center [112, 427] width 153 height 19
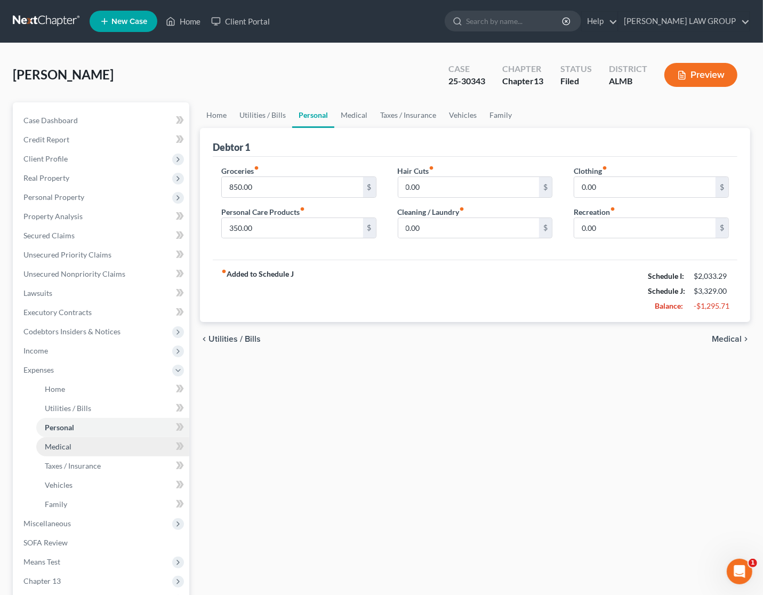
click at [91, 443] on link "Medical" at bounding box center [112, 446] width 153 height 19
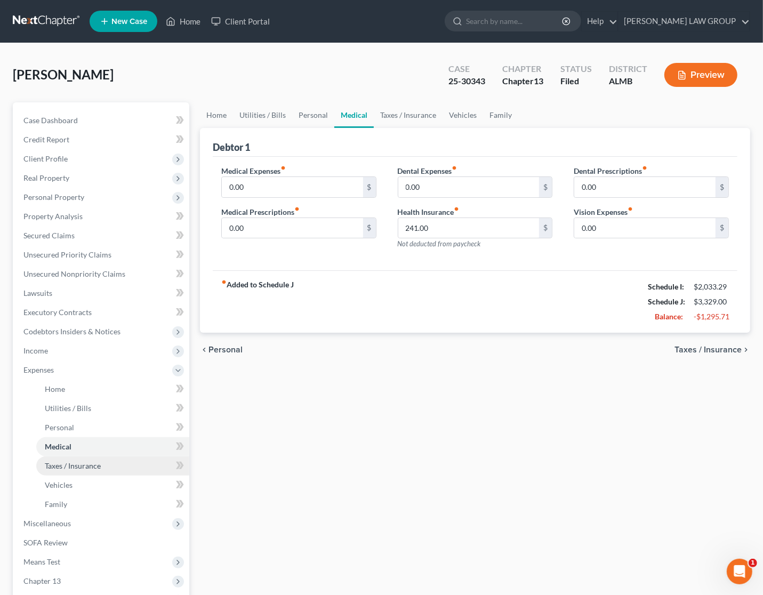
click at [88, 464] on span "Taxes / Insurance" at bounding box center [73, 465] width 56 height 9
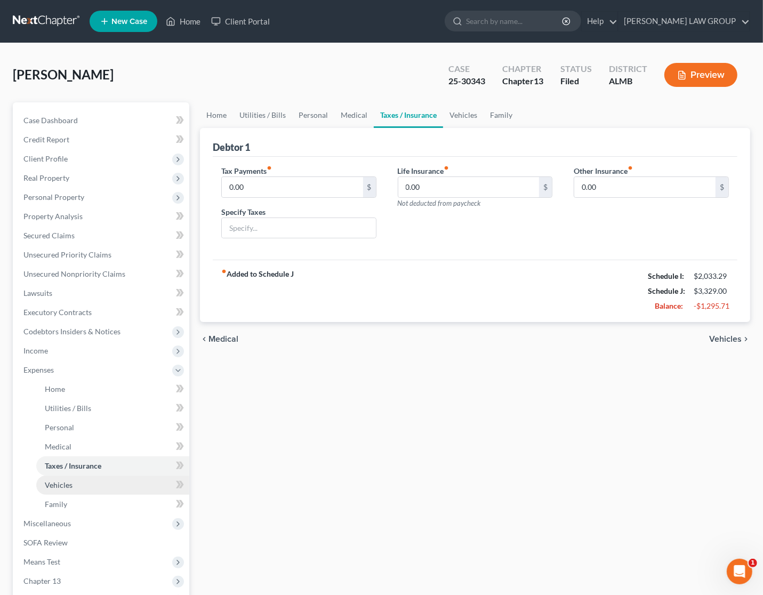
click at [100, 486] on link "Vehicles" at bounding box center [112, 485] width 153 height 19
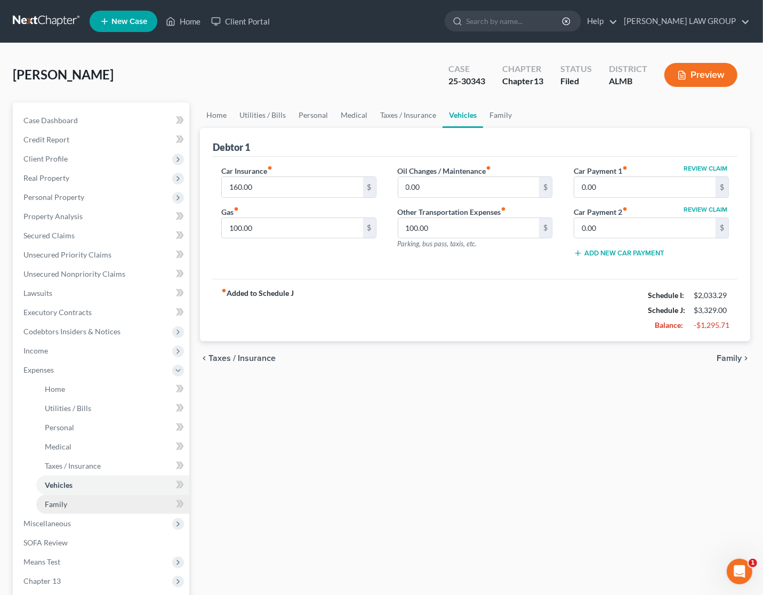
click at [91, 504] on link "Family" at bounding box center [112, 504] width 153 height 19
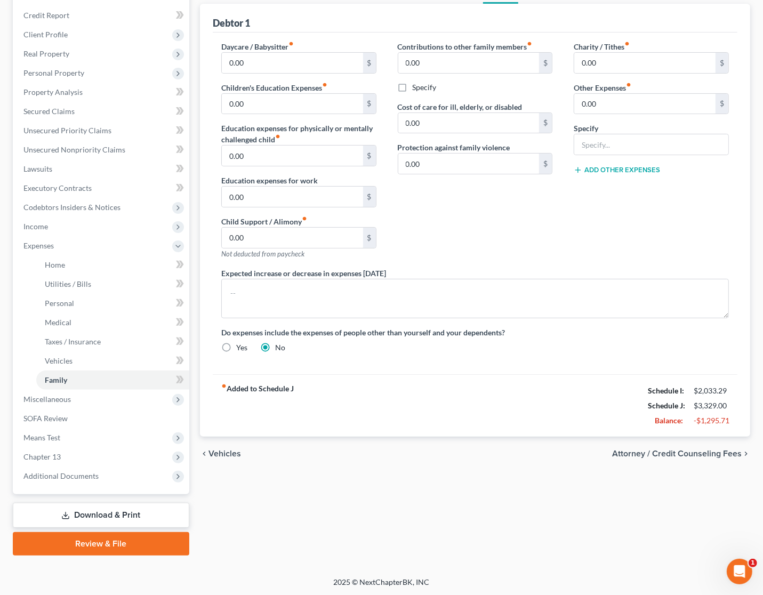
click at [134, 513] on link "Download & Print" at bounding box center [101, 515] width 177 height 25
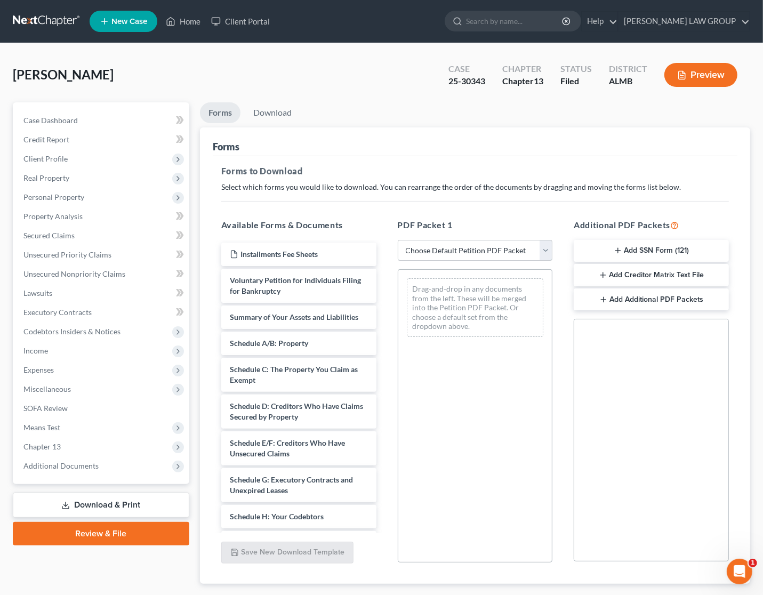
click at [478, 252] on select "Choose Default Petition PDF Packet Complete Bankruptcy Petition (all forms and …" at bounding box center [475, 250] width 155 height 21
select select "2"
click at [398, 240] on select "Choose Default Petition PDF Packet Complete Bankruptcy Petition (all forms and …" at bounding box center [475, 250] width 155 height 21
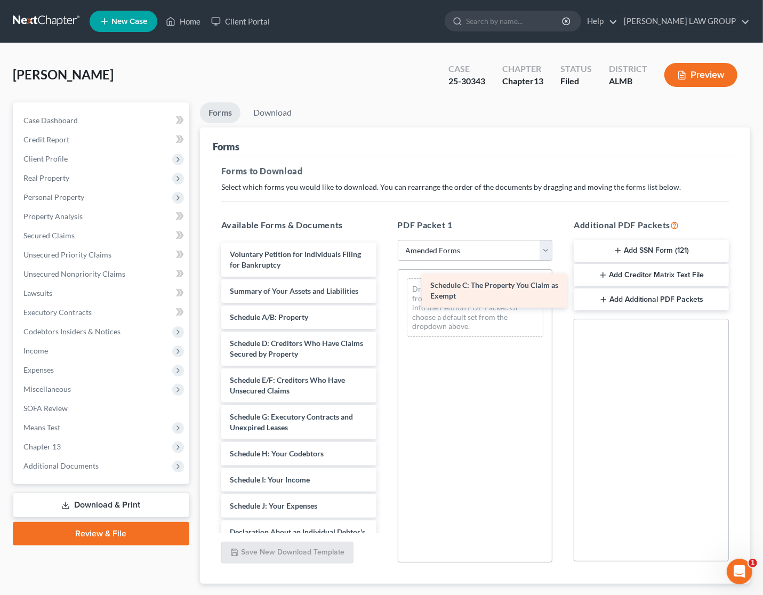
drag, startPoint x: 272, startPoint y: 361, endPoint x: 472, endPoint y: 291, distance: 211.7
click at [385, 291] on div "Schedule C: The Property You Claim as Exempt Voluntary Petition for Individuals…" at bounding box center [299, 493] width 172 height 501
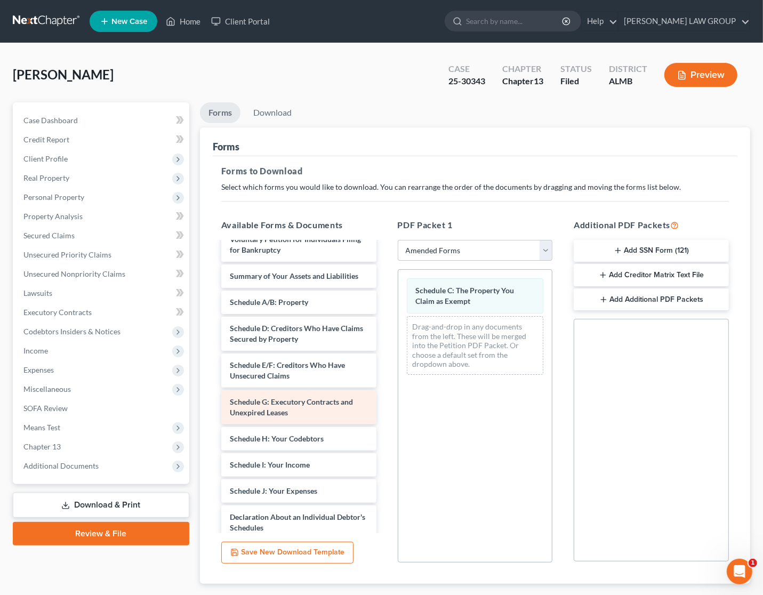
scroll to position [133, 0]
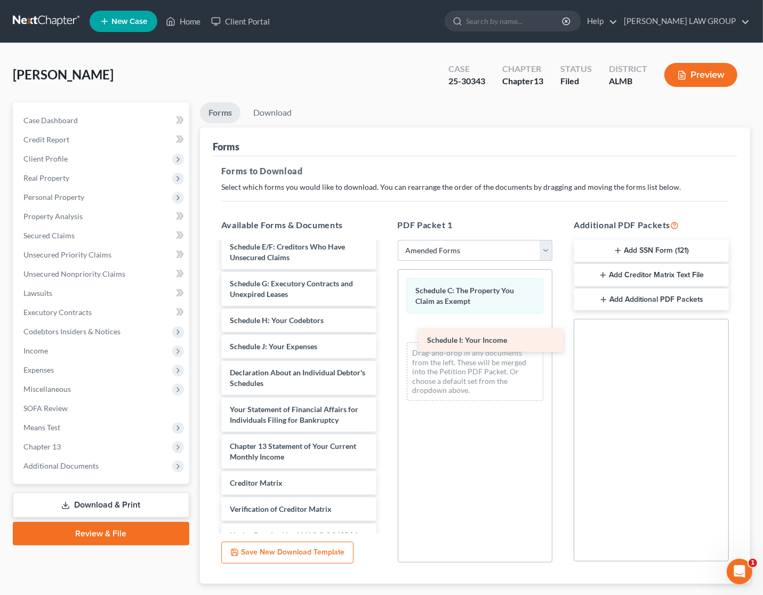
drag, startPoint x: 286, startPoint y: 358, endPoint x: 482, endPoint y: 341, distance: 196.4
click at [385, 341] on div "Schedule I: Your Income Voluntary Petition for Individuals Filing for Bankruptc…" at bounding box center [299, 346] width 172 height 475
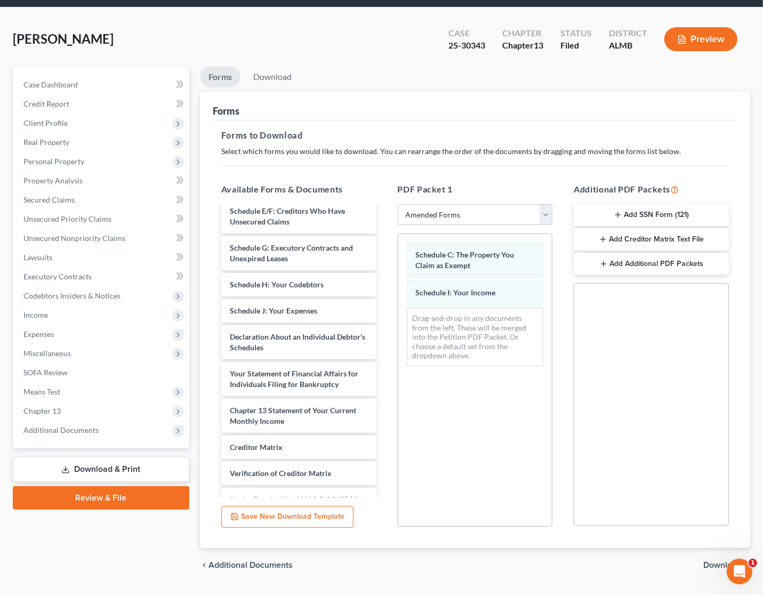
scroll to position [63, 0]
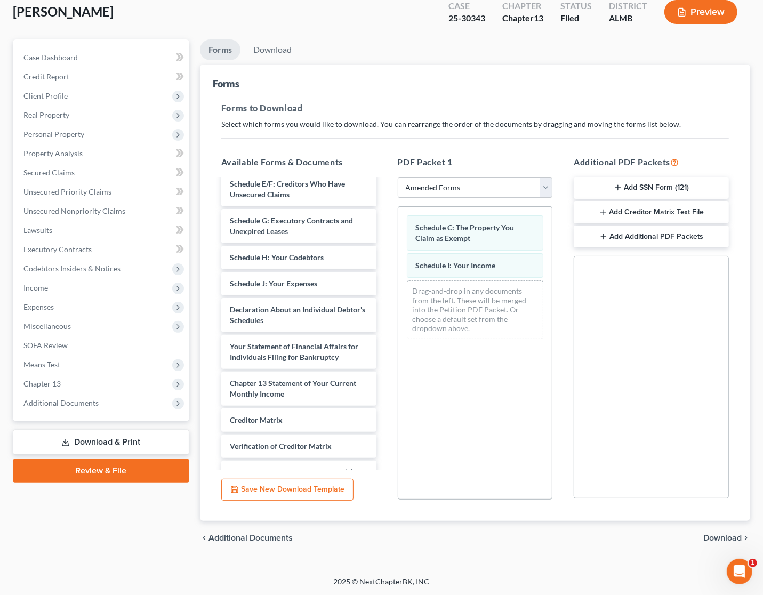
click at [720, 535] on span "Download" at bounding box center [722, 538] width 38 height 9
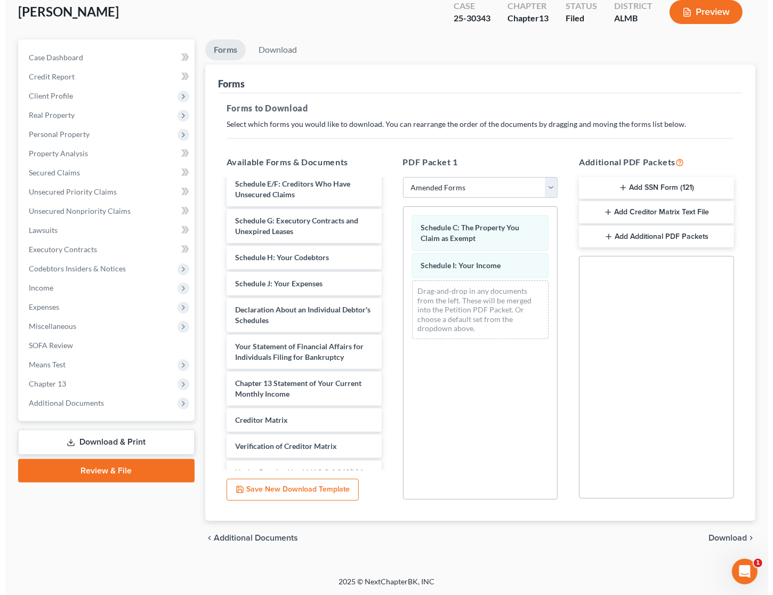
scroll to position [0, 0]
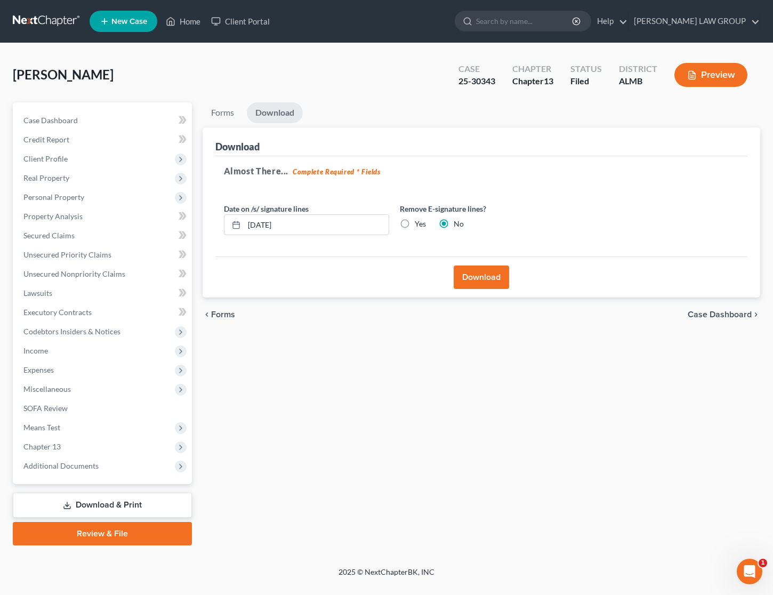
click at [481, 282] on button "Download" at bounding box center [481, 277] width 55 height 23
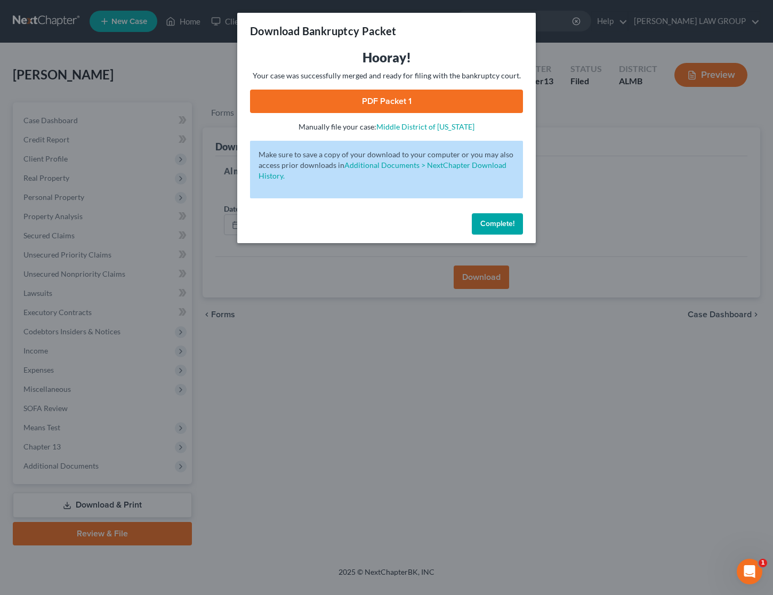
click at [313, 100] on link "PDF Packet 1" at bounding box center [386, 101] width 273 height 23
click at [592, 157] on div "Download Bankruptcy Packet Hooray! Your case was successfully merged and ready …" at bounding box center [386, 297] width 773 height 595
